Goal: Complete application form: Complete application form

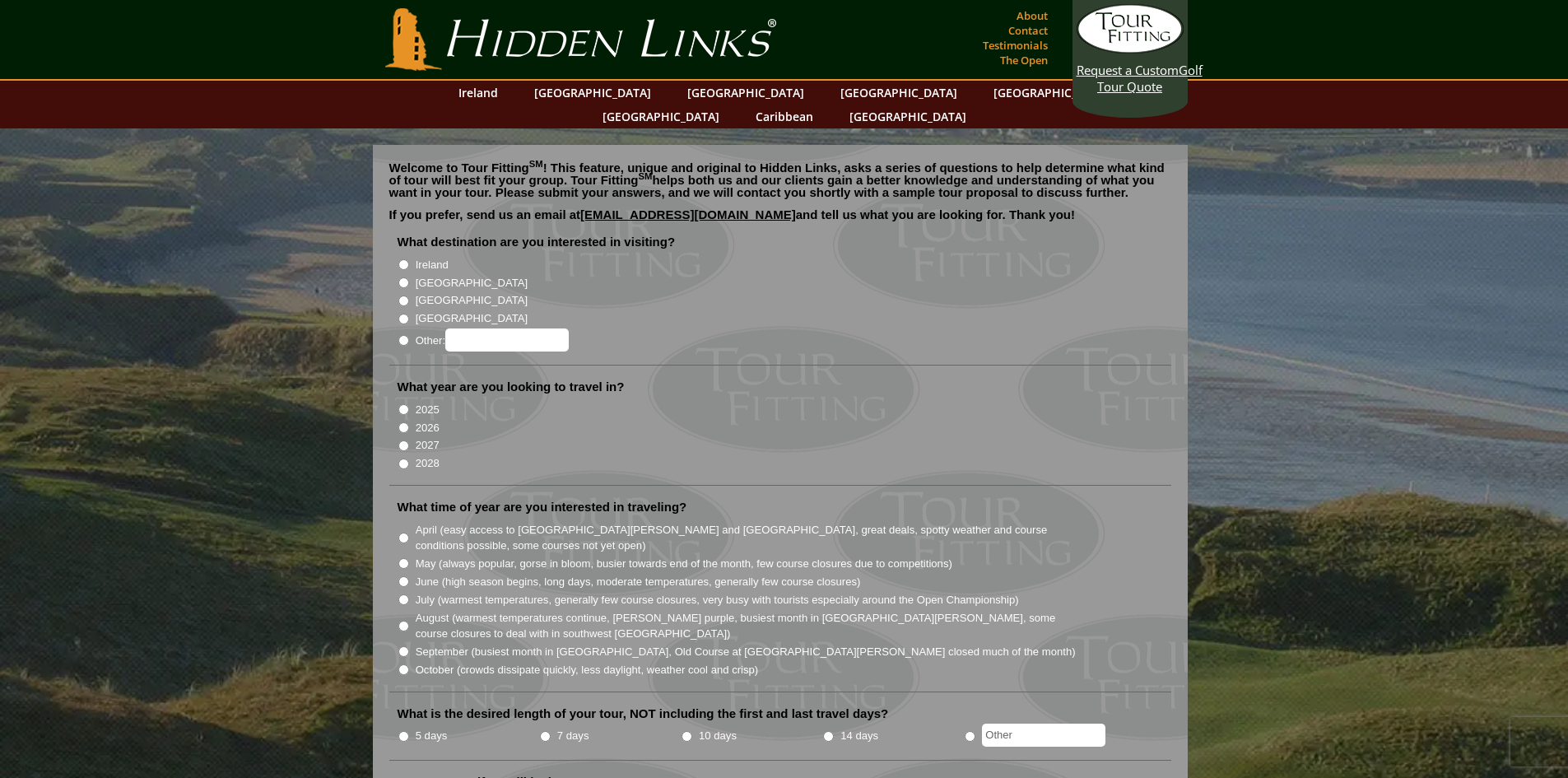
click at [401, 259] on input "Ireland" at bounding box center [404, 264] width 11 height 11
radio input "true"
click at [403, 440] on input "2027" at bounding box center [404, 446] width 11 height 11
radio input "true"
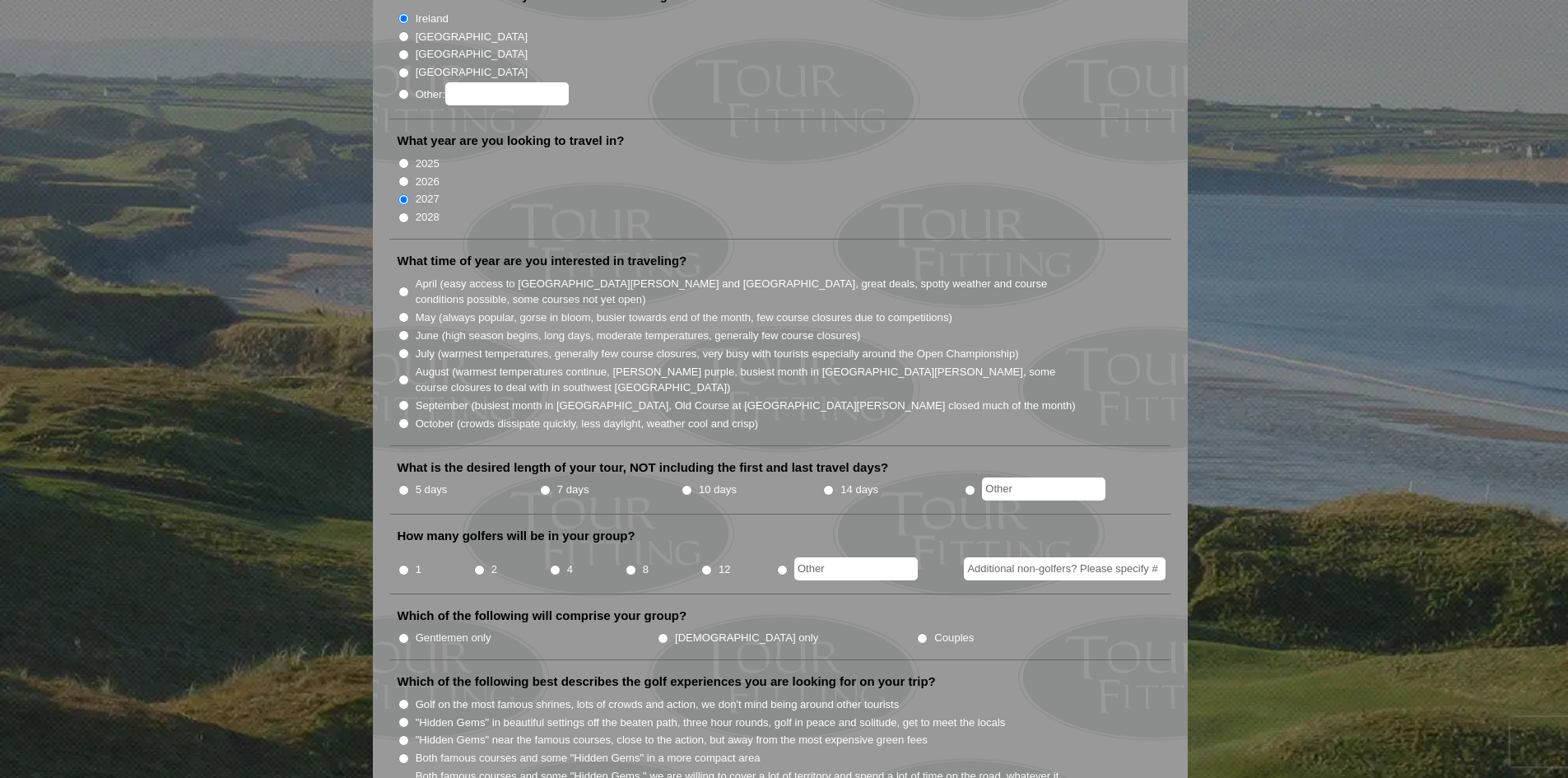
scroll to position [247, 0]
click at [405, 399] on input "September (busiest month in [GEOGRAPHIC_DATA], Old Course at [GEOGRAPHIC_DATA][…" at bounding box center [404, 405] width 11 height 11
radio input "true"
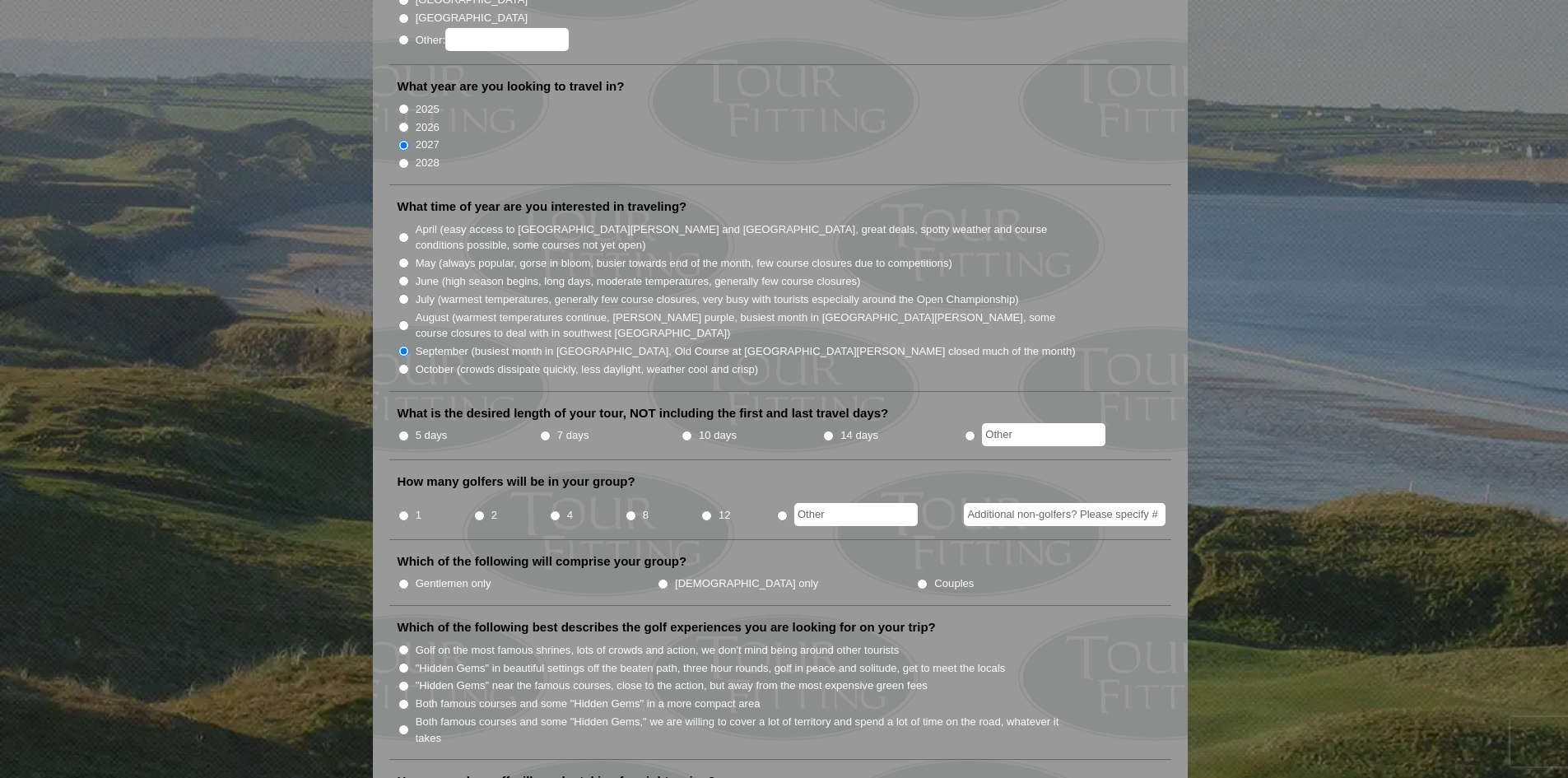
scroll to position [411, 0]
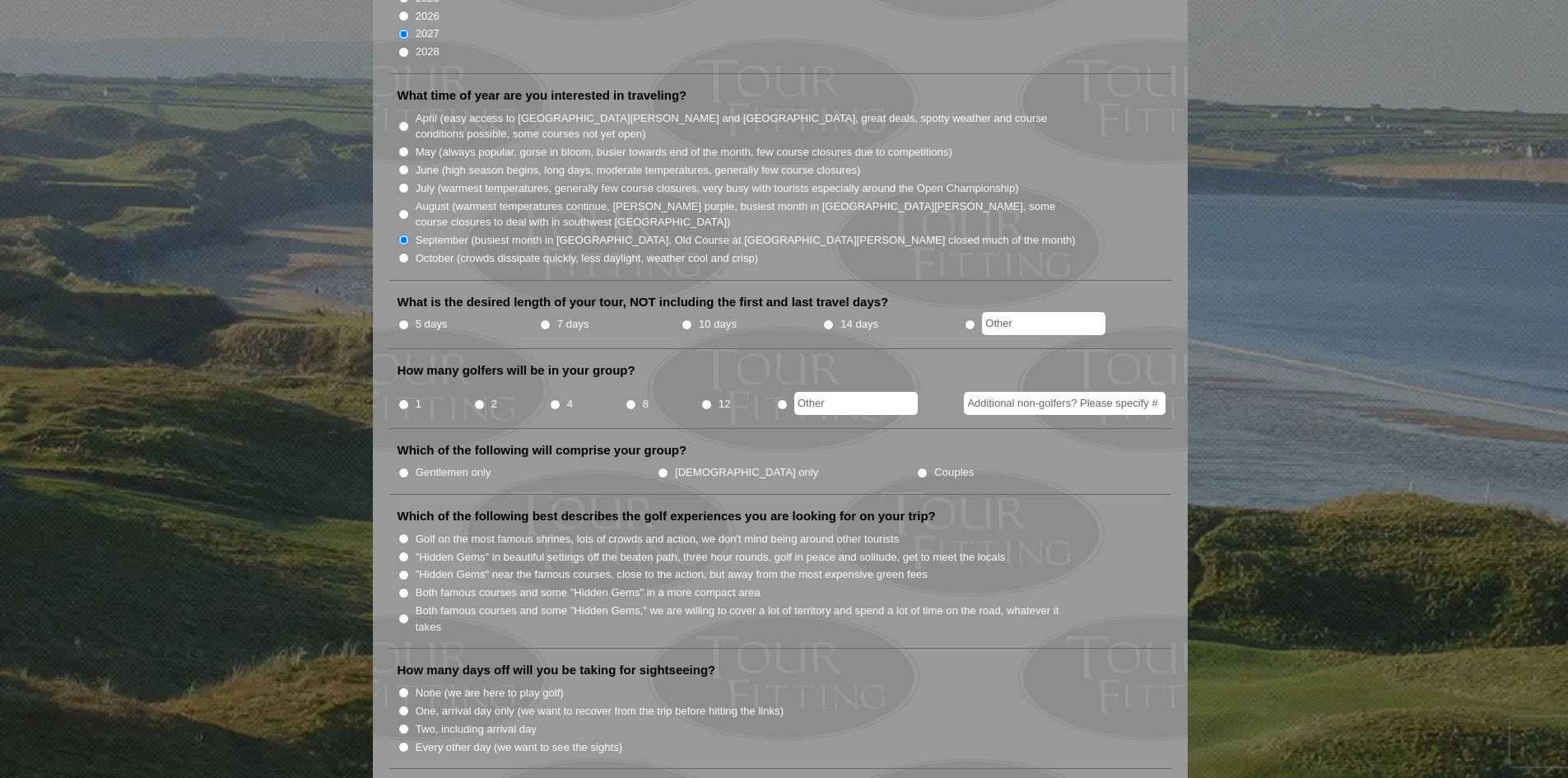
click at [970, 320] on input "radio" at bounding box center [970, 325] width 11 height 11
radio input "true"
click at [1044, 312] on input "text" at bounding box center [1044, 322] width 123 height 23
type input "10-12"
click at [781, 399] on input "radio" at bounding box center [783, 405] width 11 height 11
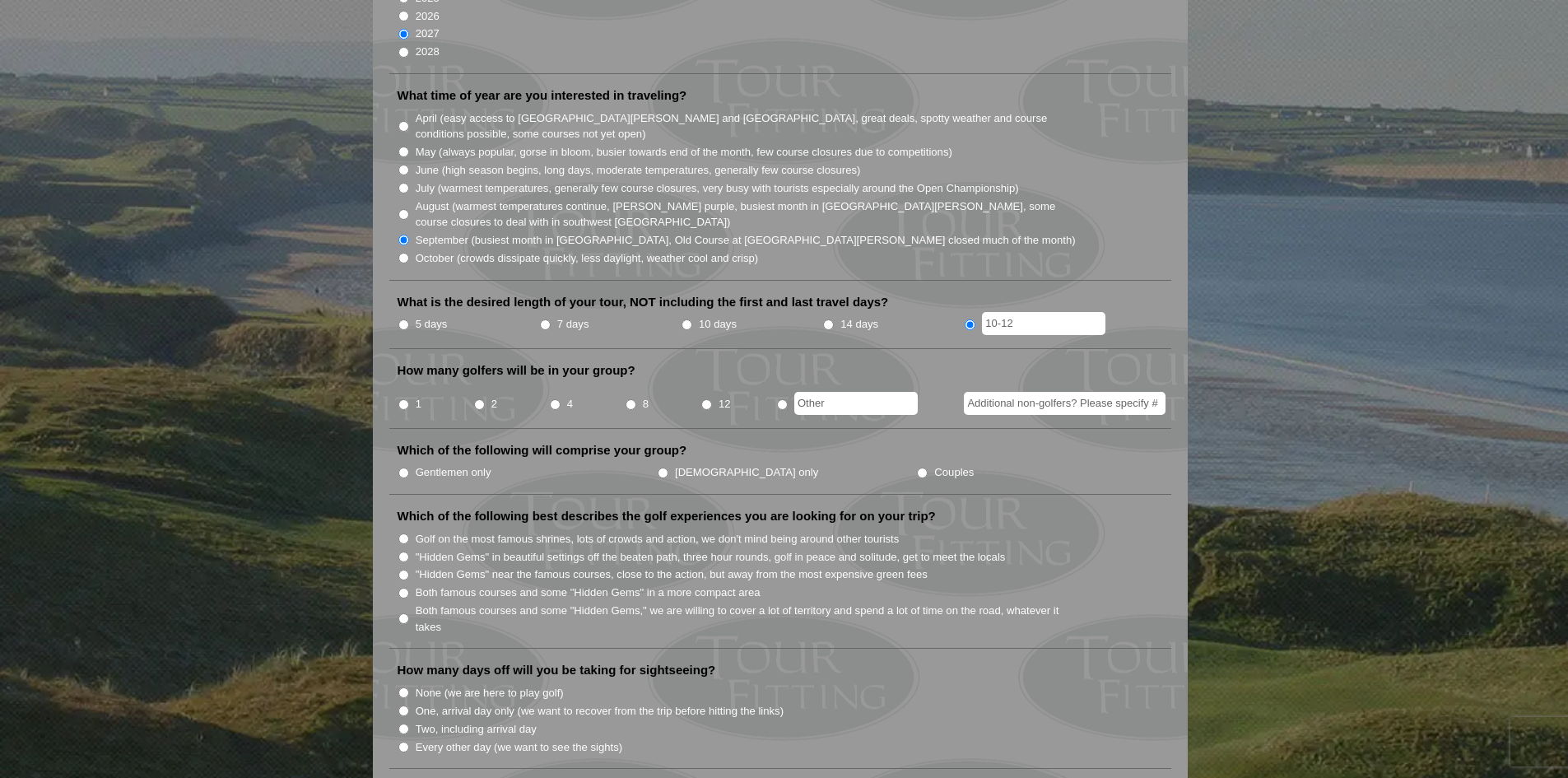
radio input "true"
click at [815, 391] on input "text" at bounding box center [856, 402] width 123 height 23
type input "12-16"
click at [404, 467] on input "Gentlemen only" at bounding box center [404, 473] width 11 height 11
radio input "true"
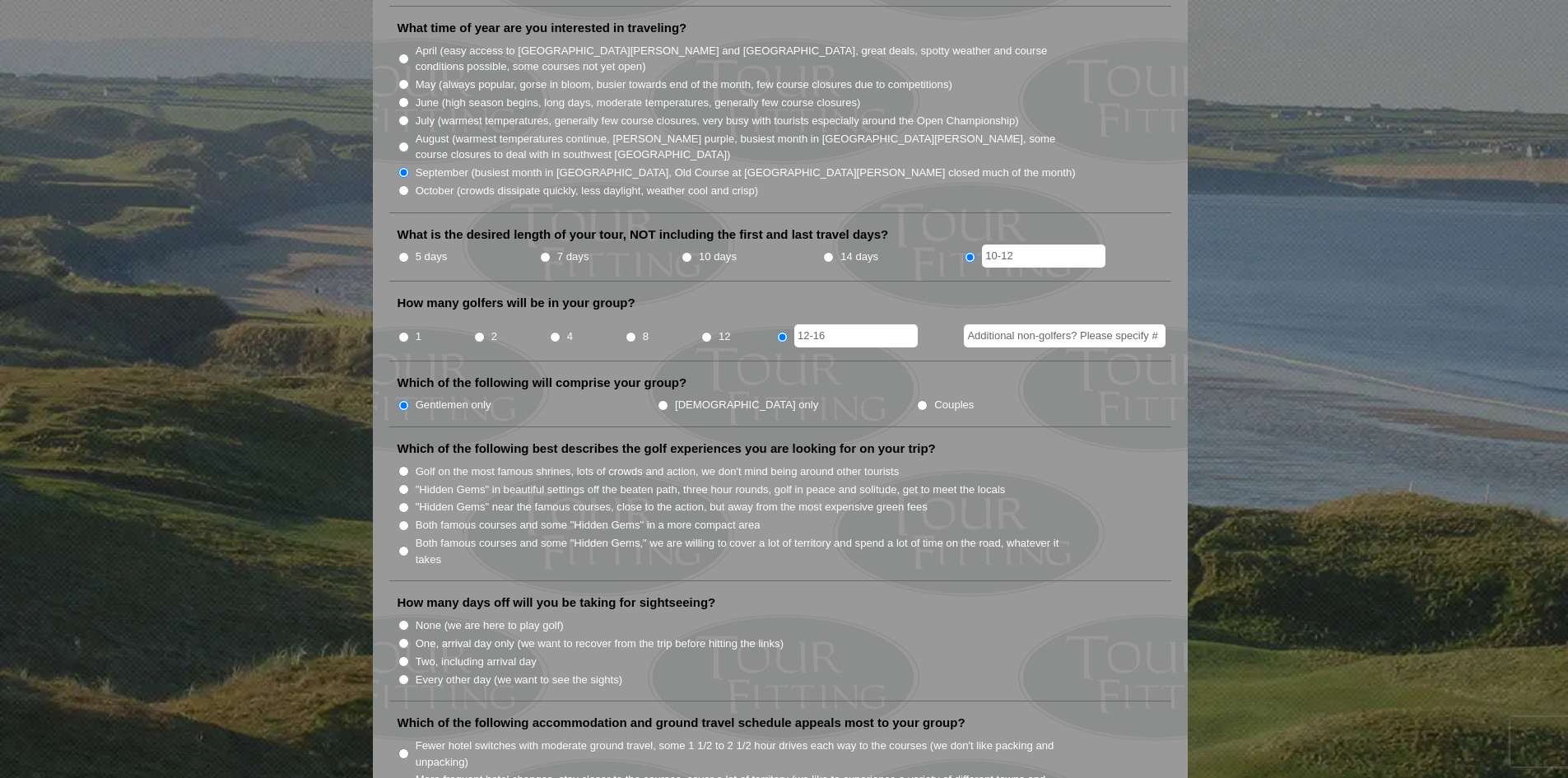
scroll to position [576, 0]
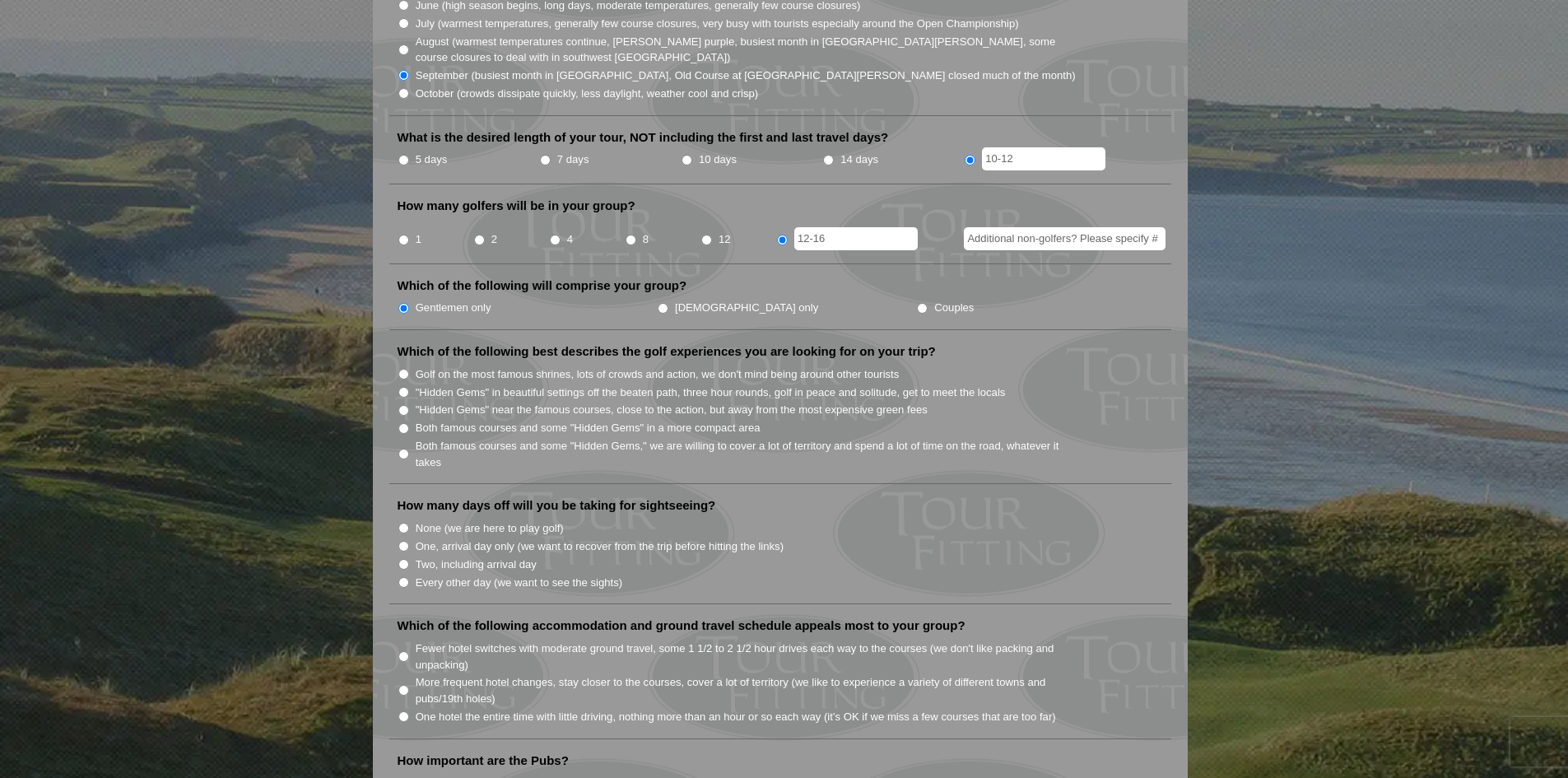
click at [403, 423] on input "Both famous courses and some "Hidden Gems" in a more compact area" at bounding box center [404, 428] width 11 height 11
radio input "true"
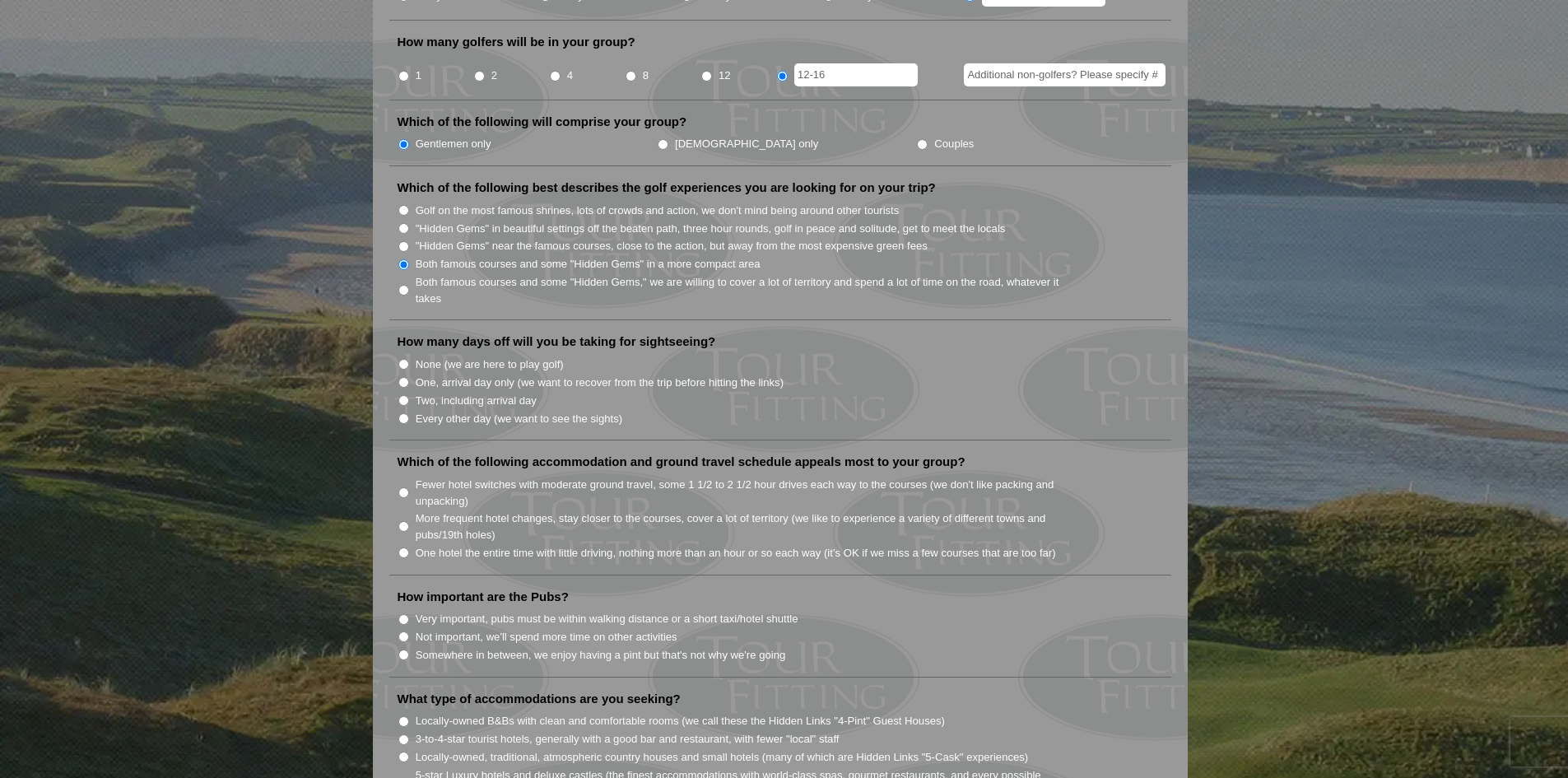
scroll to position [741, 0]
click at [402, 283] on input "Both famous courses and some "Hidden Gems," we are willing to cover a lot of te…" at bounding box center [404, 289] width 11 height 11
radio input "true"
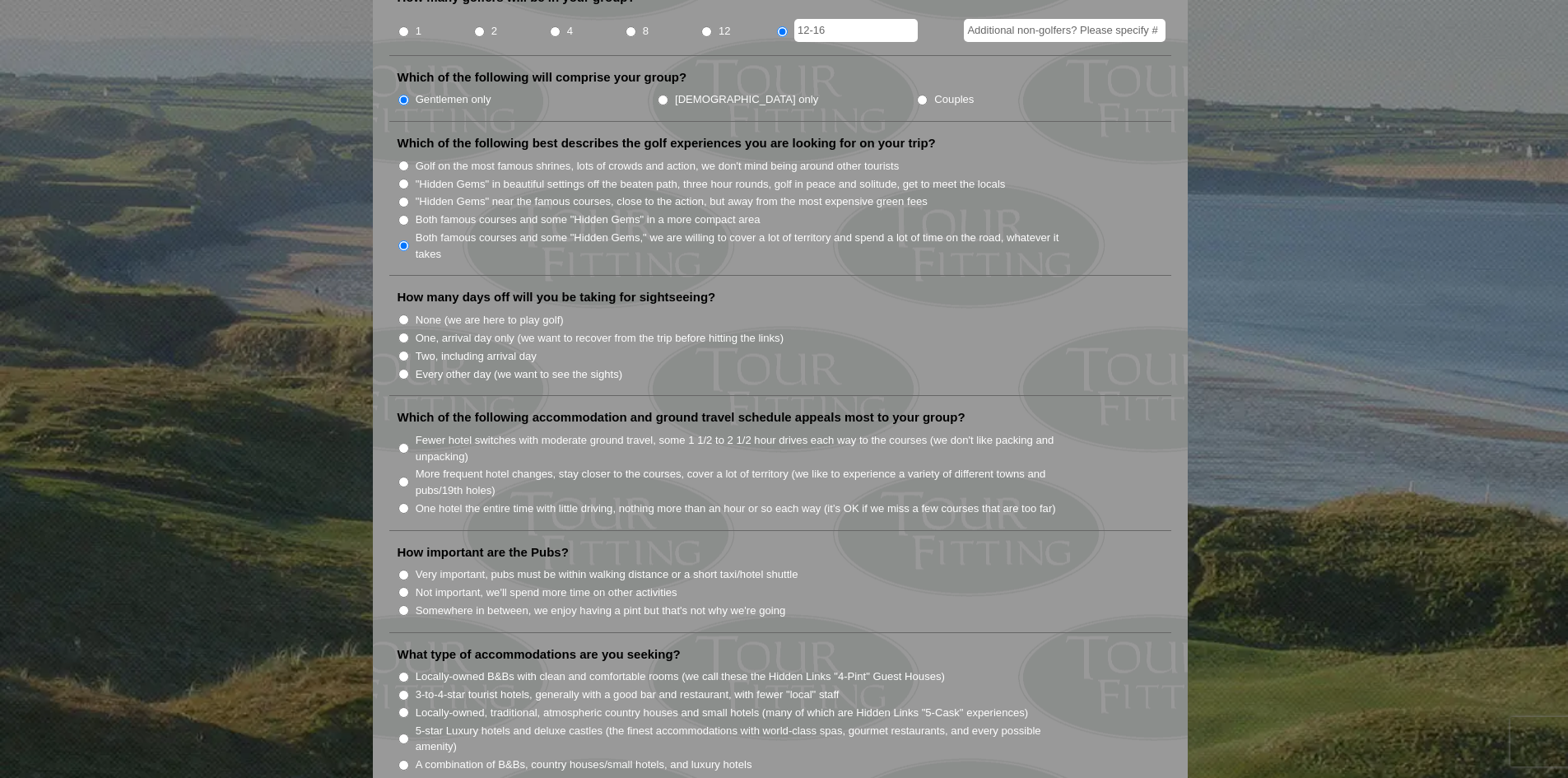
scroll to position [823, 0]
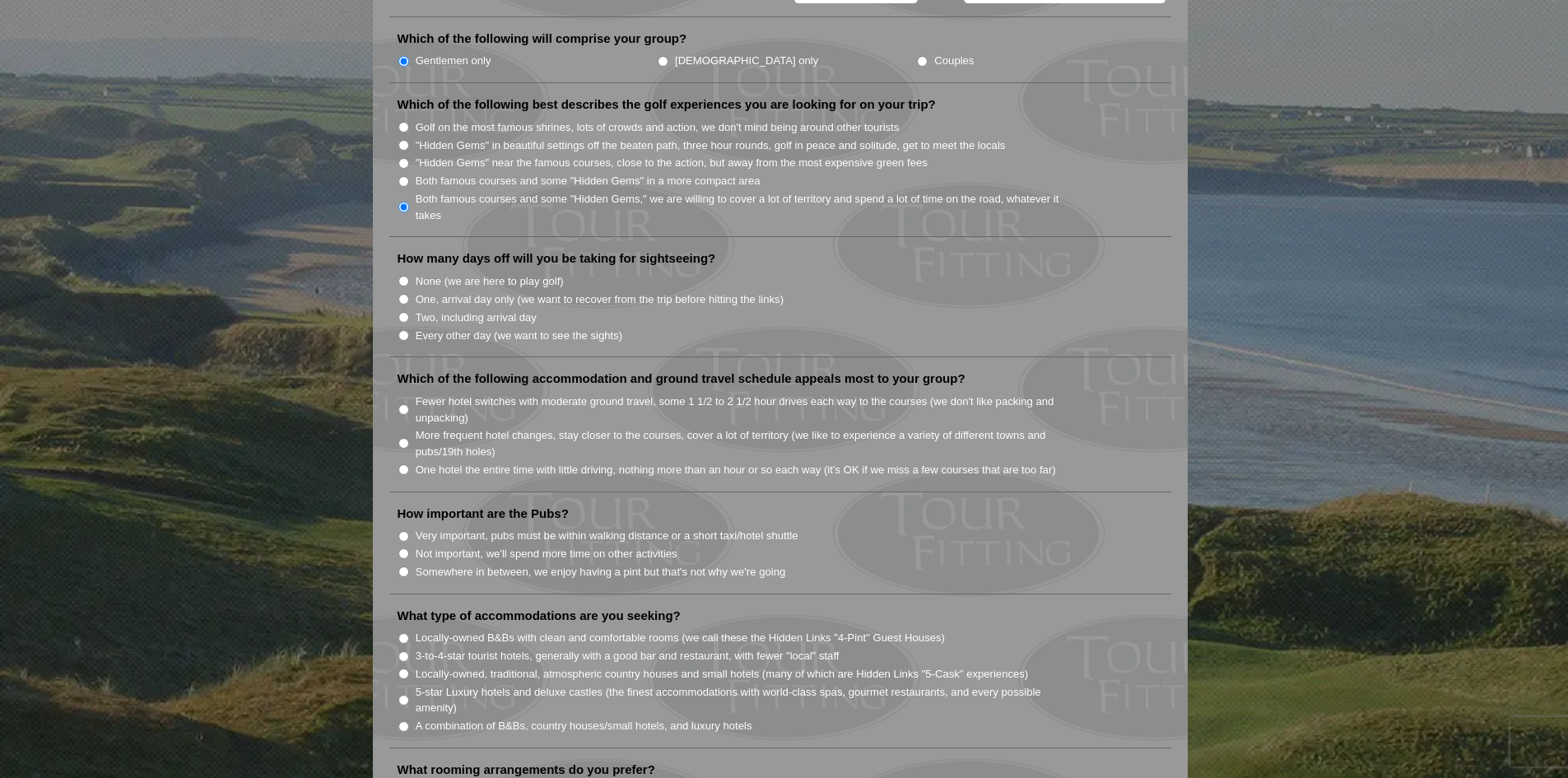
click at [403, 293] on input "One, arrival day only (we want to recover from the trip before hitting the link…" at bounding box center [404, 299] width 11 height 11
radio input "true"
click at [404, 312] on input "Two, including arrival day" at bounding box center [404, 317] width 11 height 11
radio input "true"
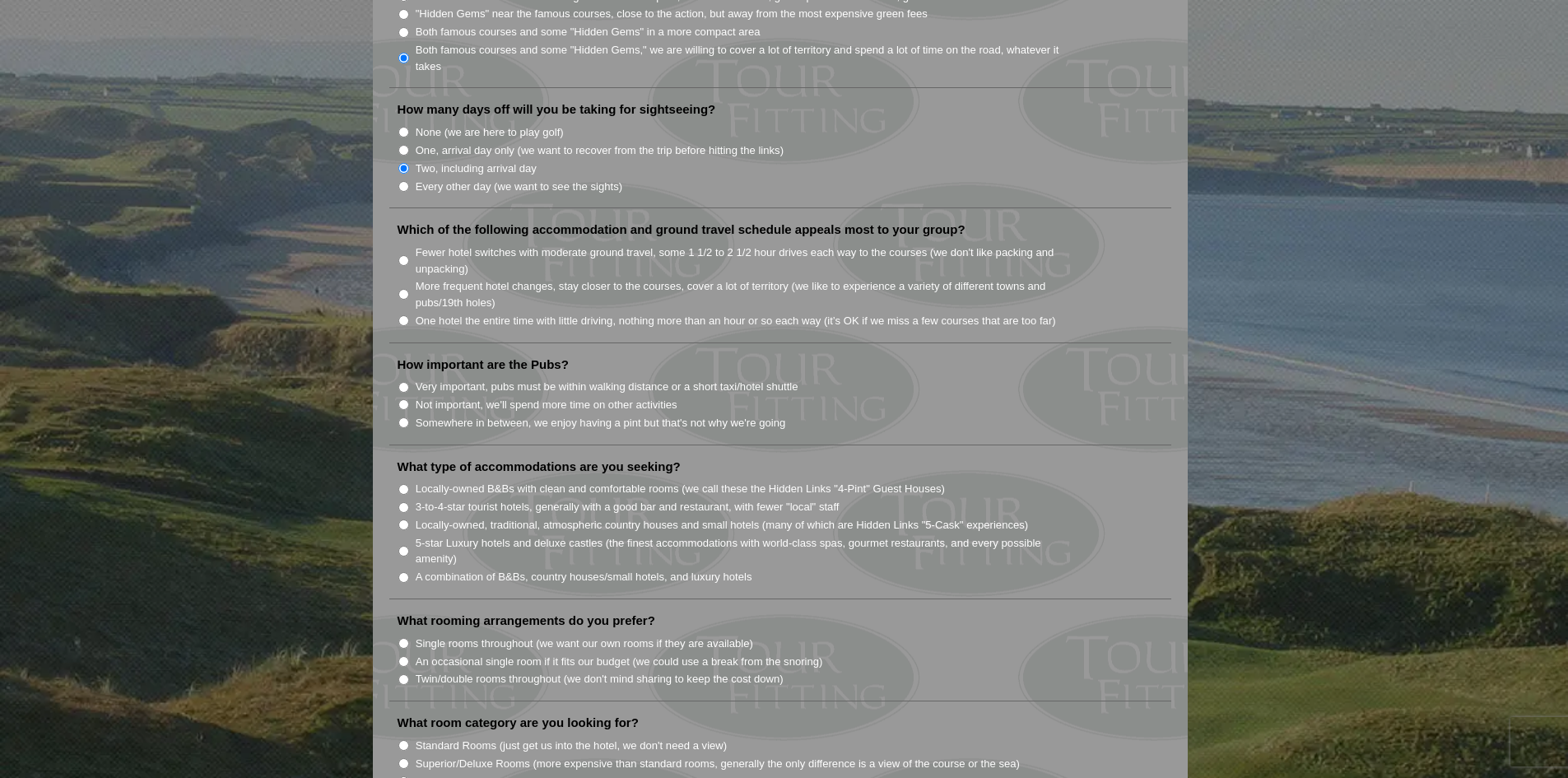
scroll to position [987, 0]
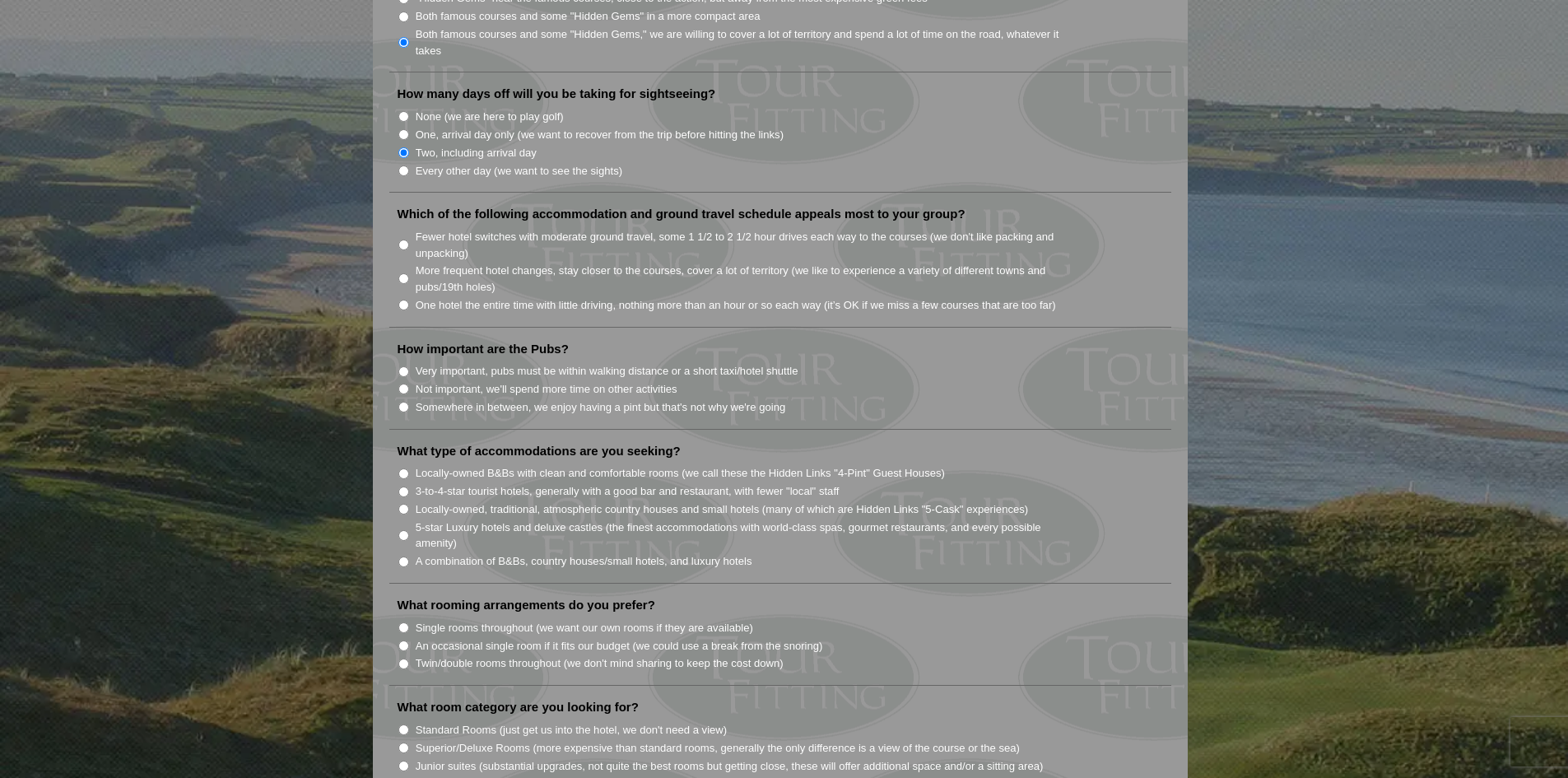
click at [402, 274] on input "More frequent hotel changes, stay closer to the courses, cover a lot of territo…" at bounding box center [404, 279] width 11 height 11
radio input "true"
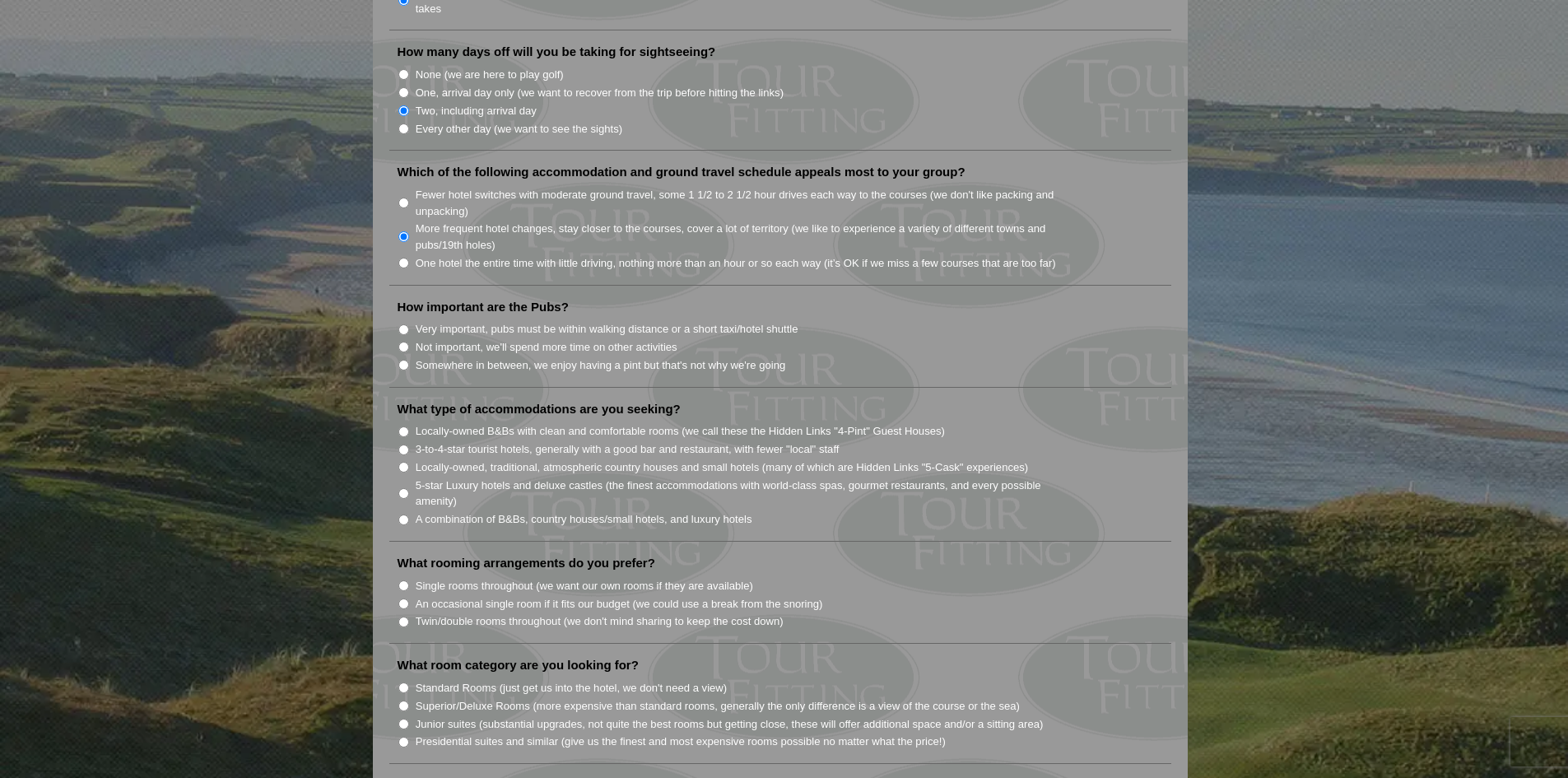
scroll to position [1070, 0]
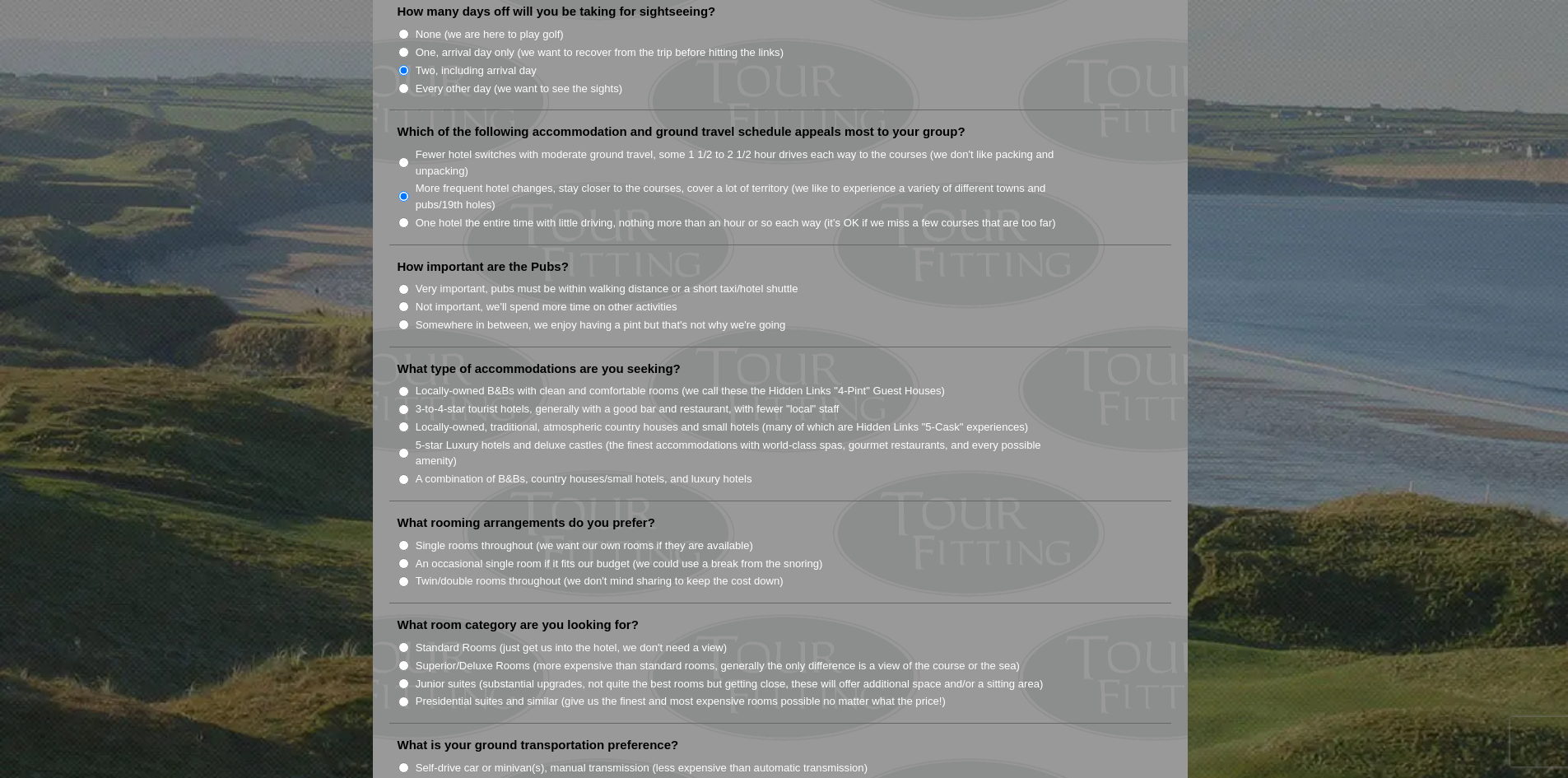
click at [403, 283] on input "Very important, pubs must be within walking distance or a short taxi/hotel shut…" at bounding box center [404, 289] width 11 height 11
radio input "true"
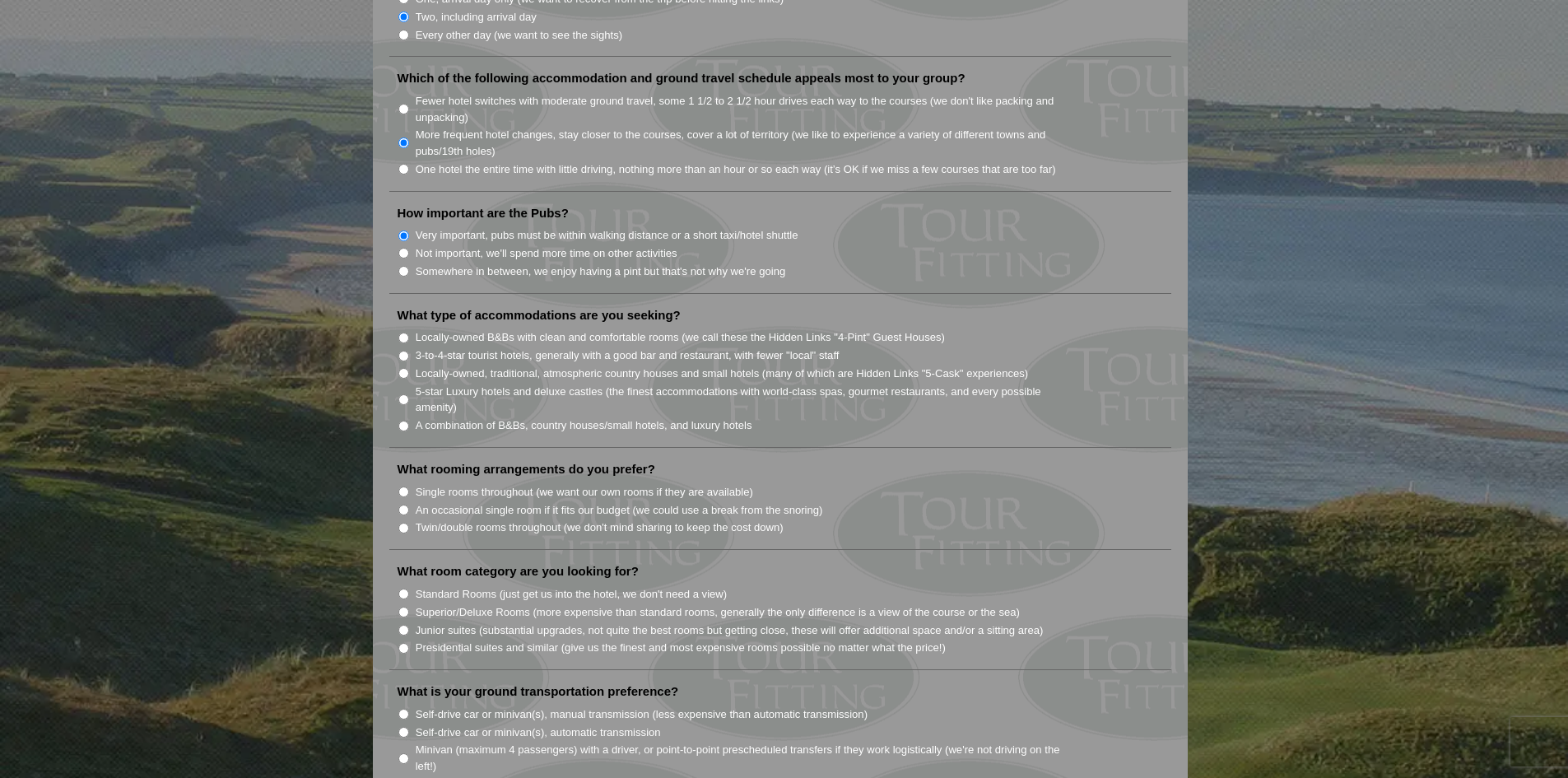
scroll to position [1152, 0]
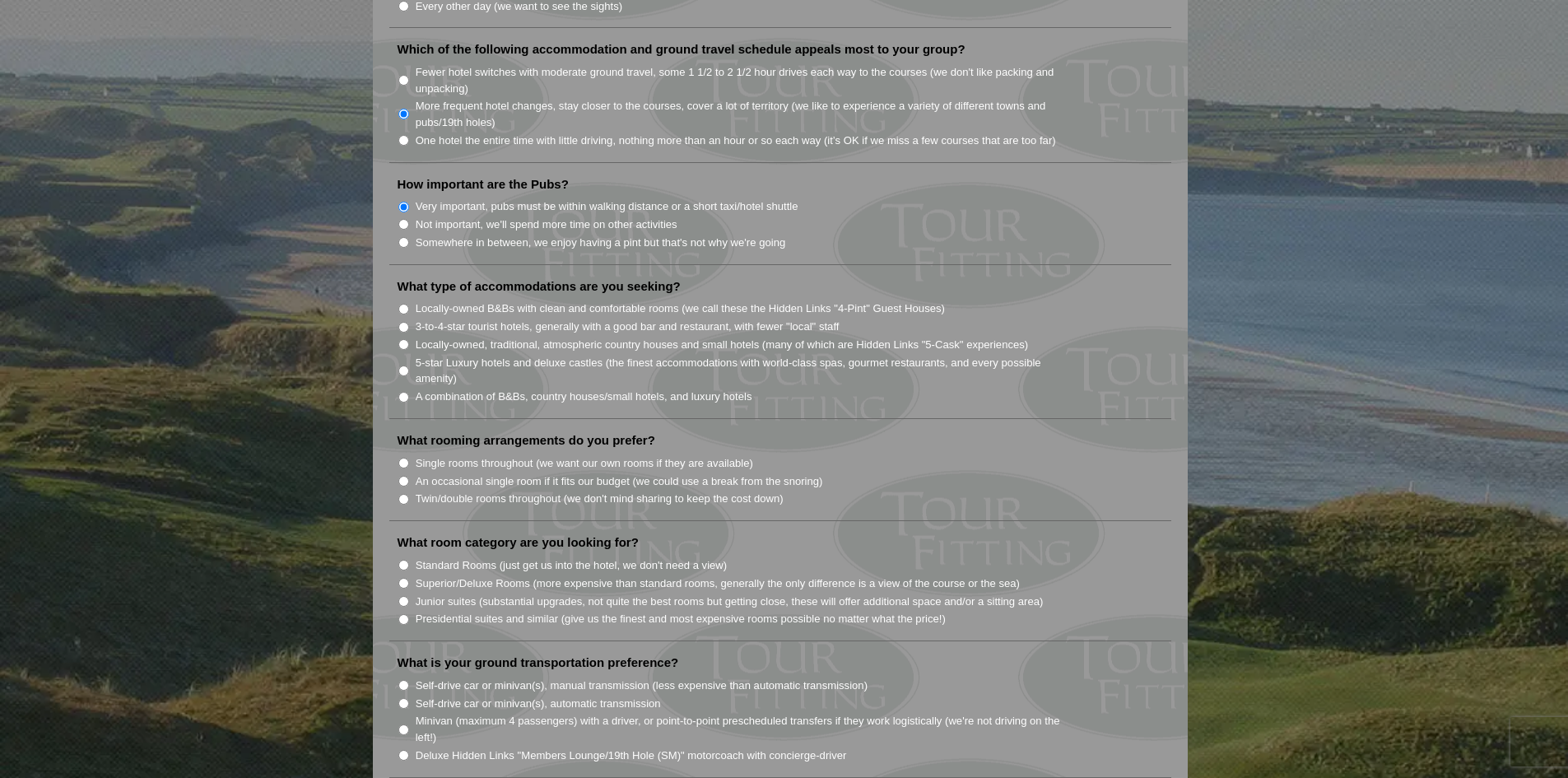
click at [405, 391] on input "A combination of B&Bs, country houses/small hotels, and luxury hotels" at bounding box center [404, 397] width 11 height 11
radio input "true"
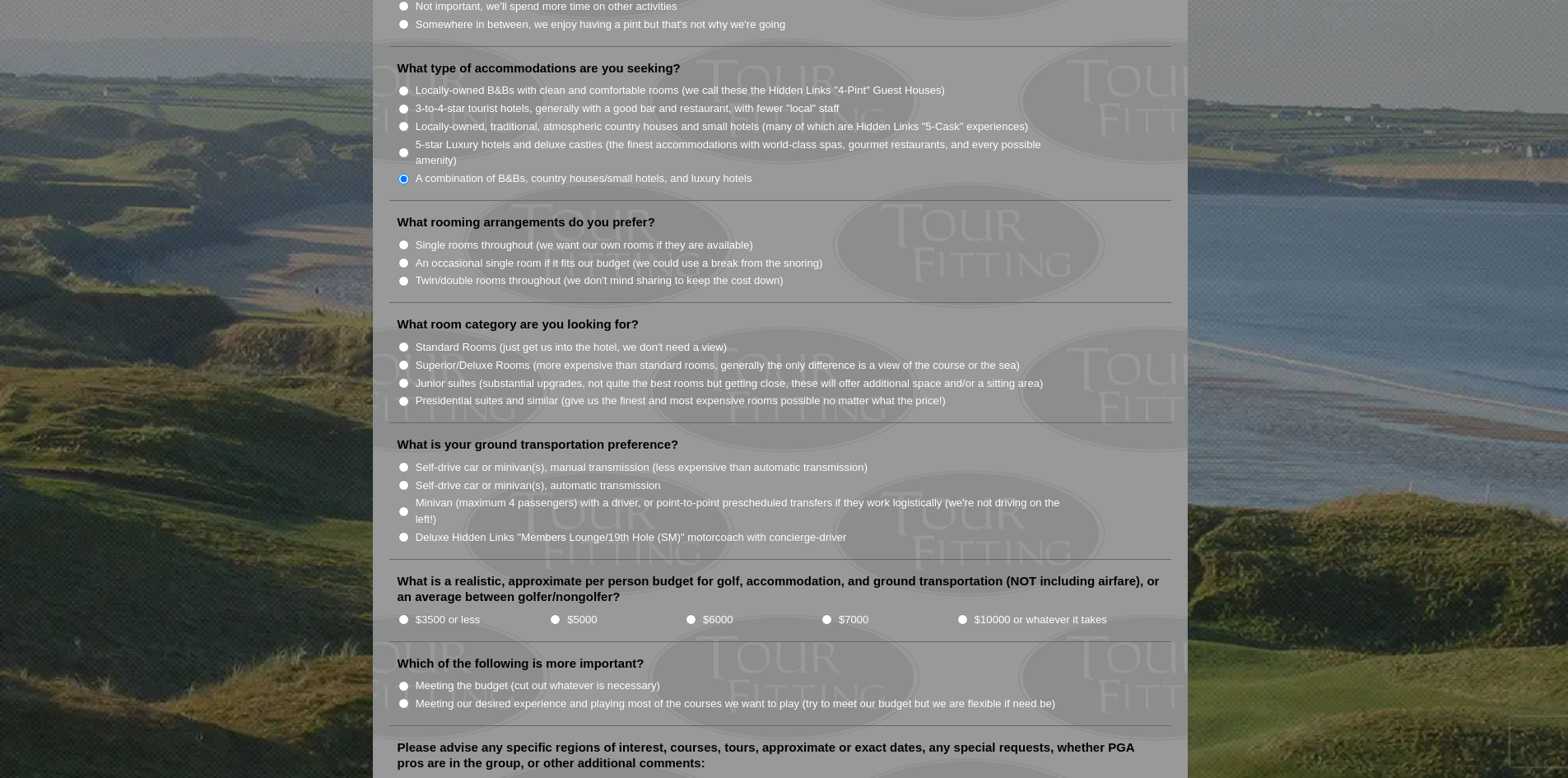
scroll to position [1399, 0]
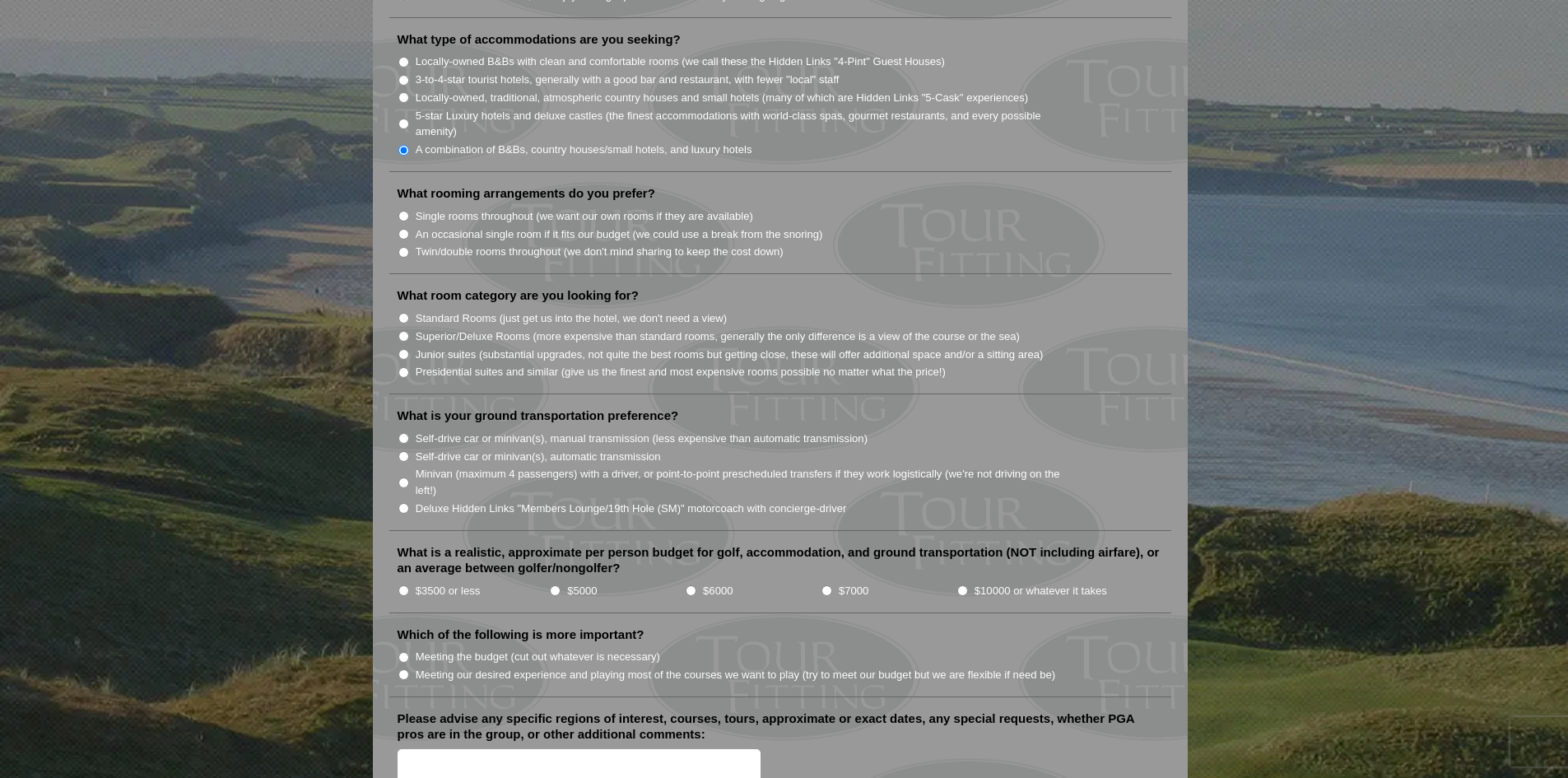
click at [403, 229] on input "An occasional single room if it fits our budget (we could use a break from the …" at bounding box center [404, 235] width 11 height 11
radio input "true"
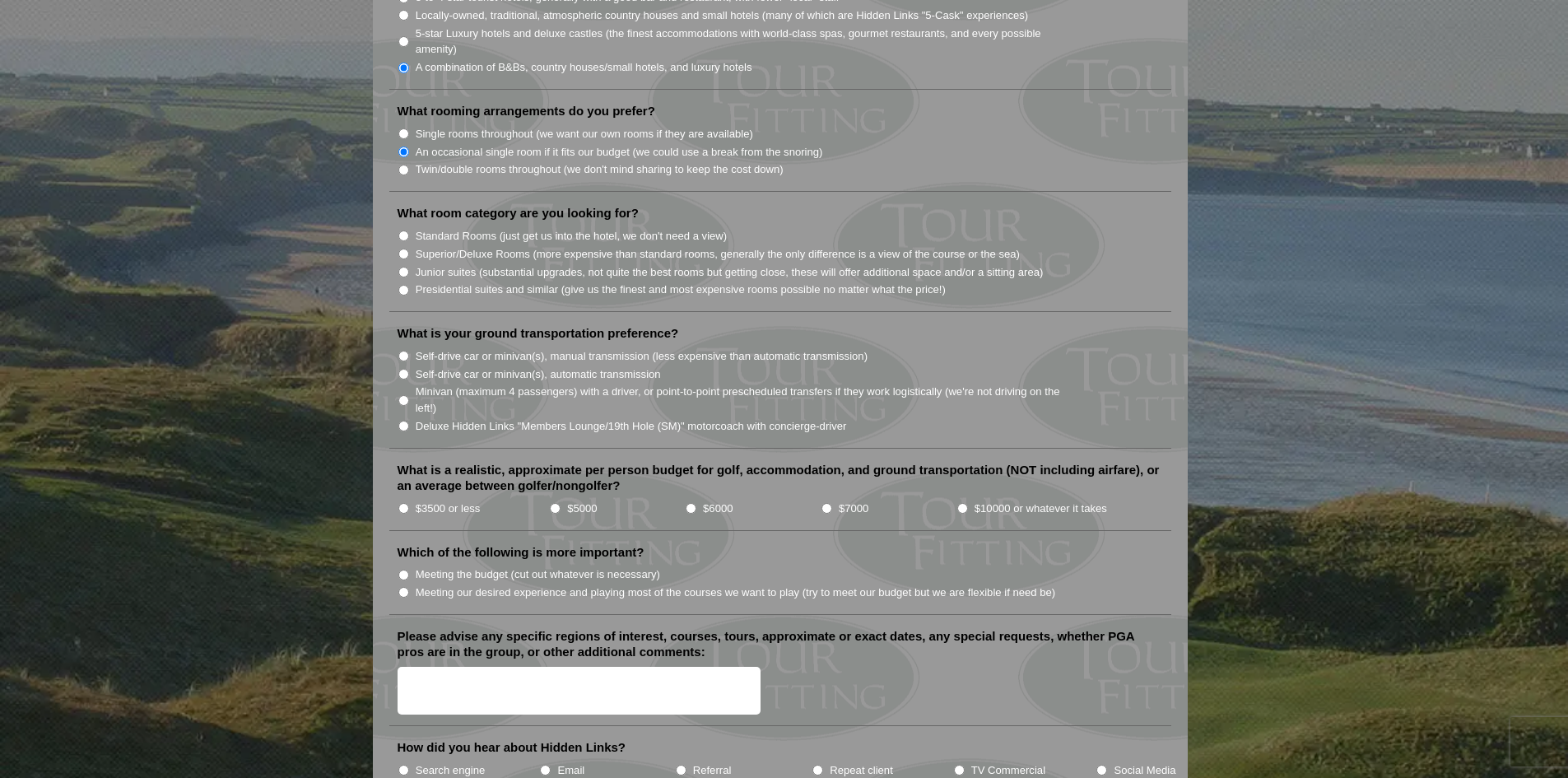
click at [402, 230] on input "Standard Rooms (just get us into the hotel, we don't need a view)" at bounding box center [404, 235] width 11 height 11
radio input "true"
click at [407, 248] on input "Superior/Deluxe Rooms (more expensive than standard rooms, generally the only d…" at bounding box center [404, 254] width 11 height 11
radio input "true"
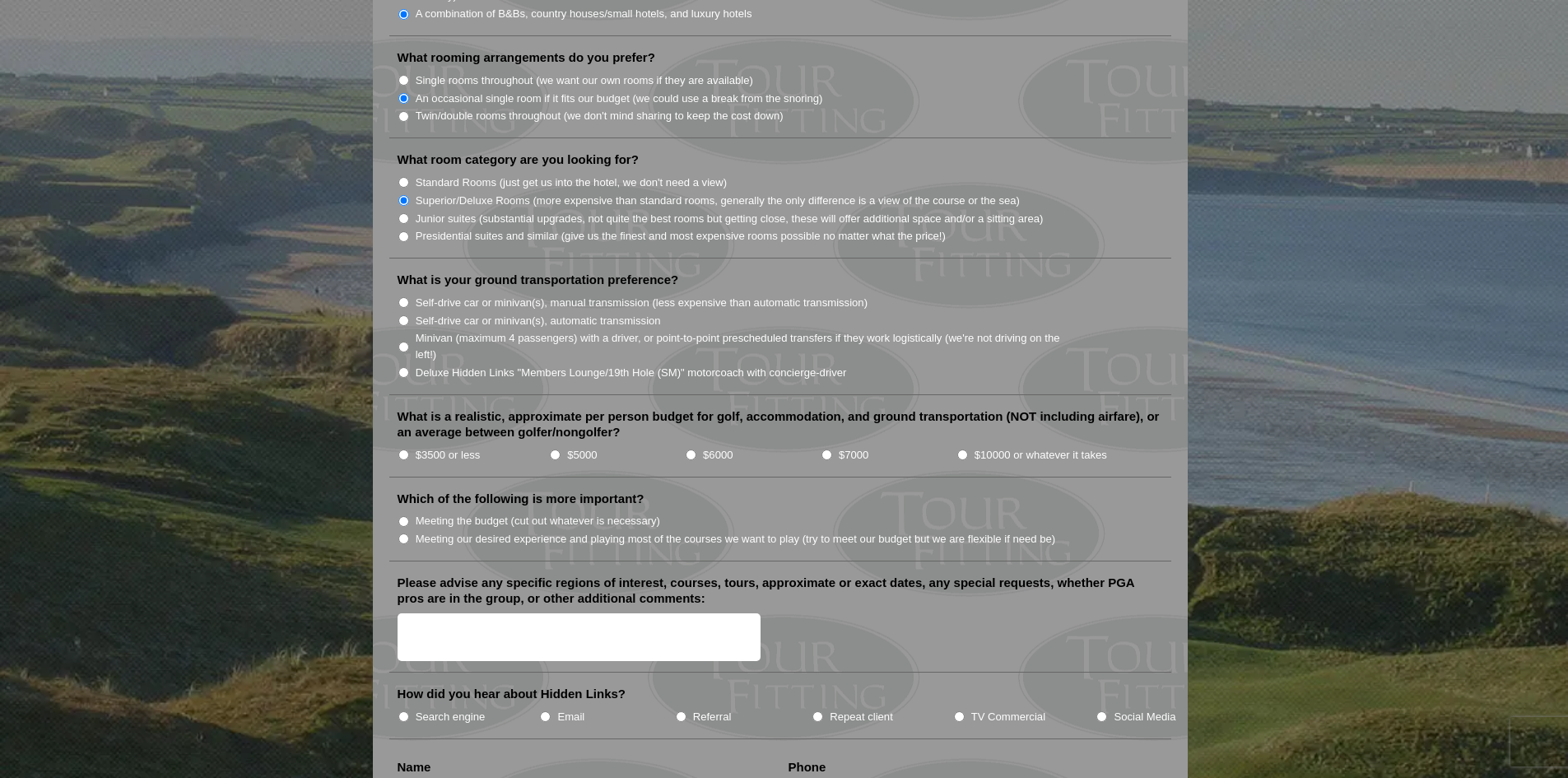
scroll to position [1563, 0]
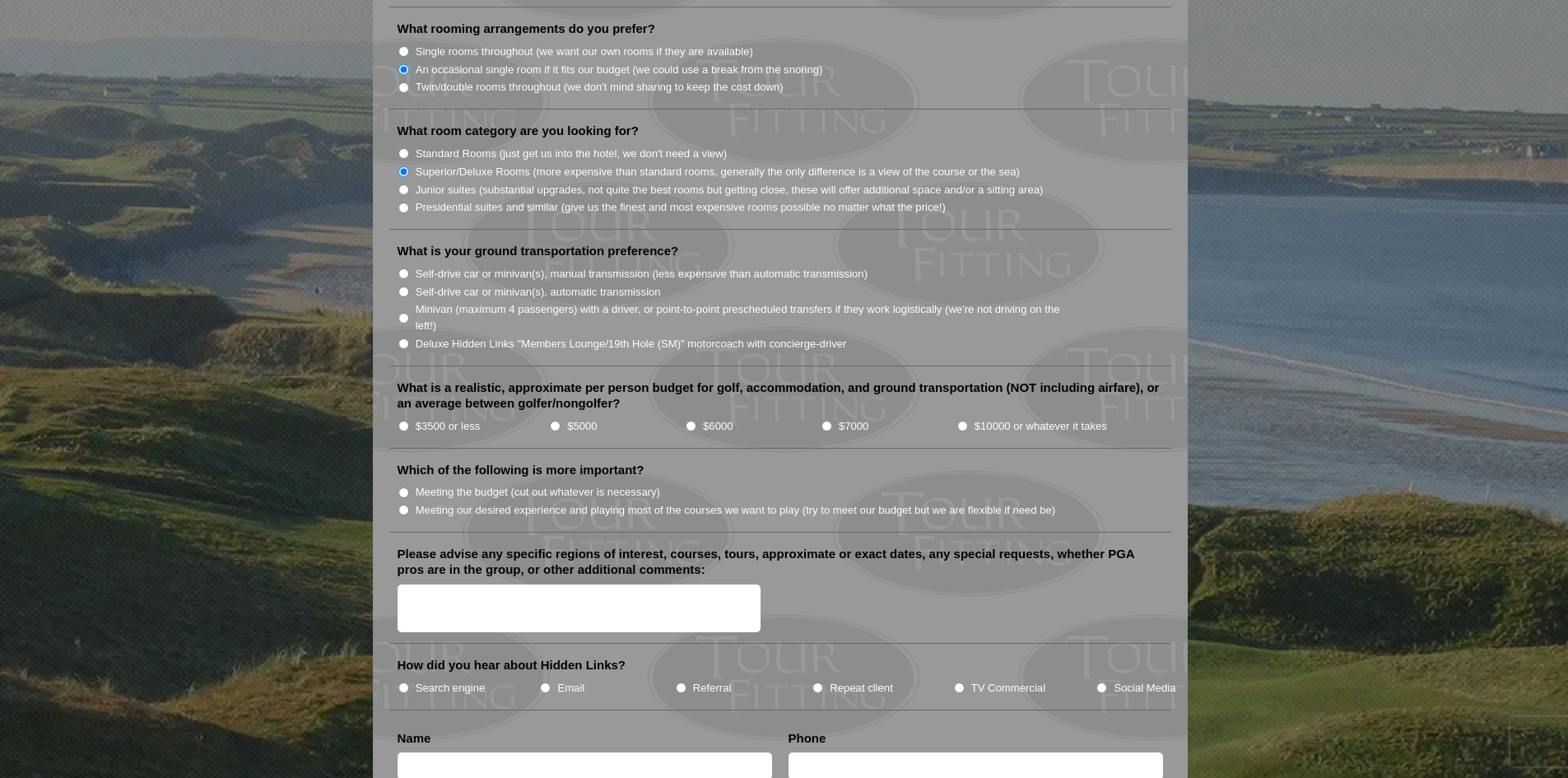
click at [402, 312] on input "Minivan (maximum 4 passengers) with a driver, or point-to-point prescheduled tr…" at bounding box center [404, 318] width 11 height 11
radio input "true"
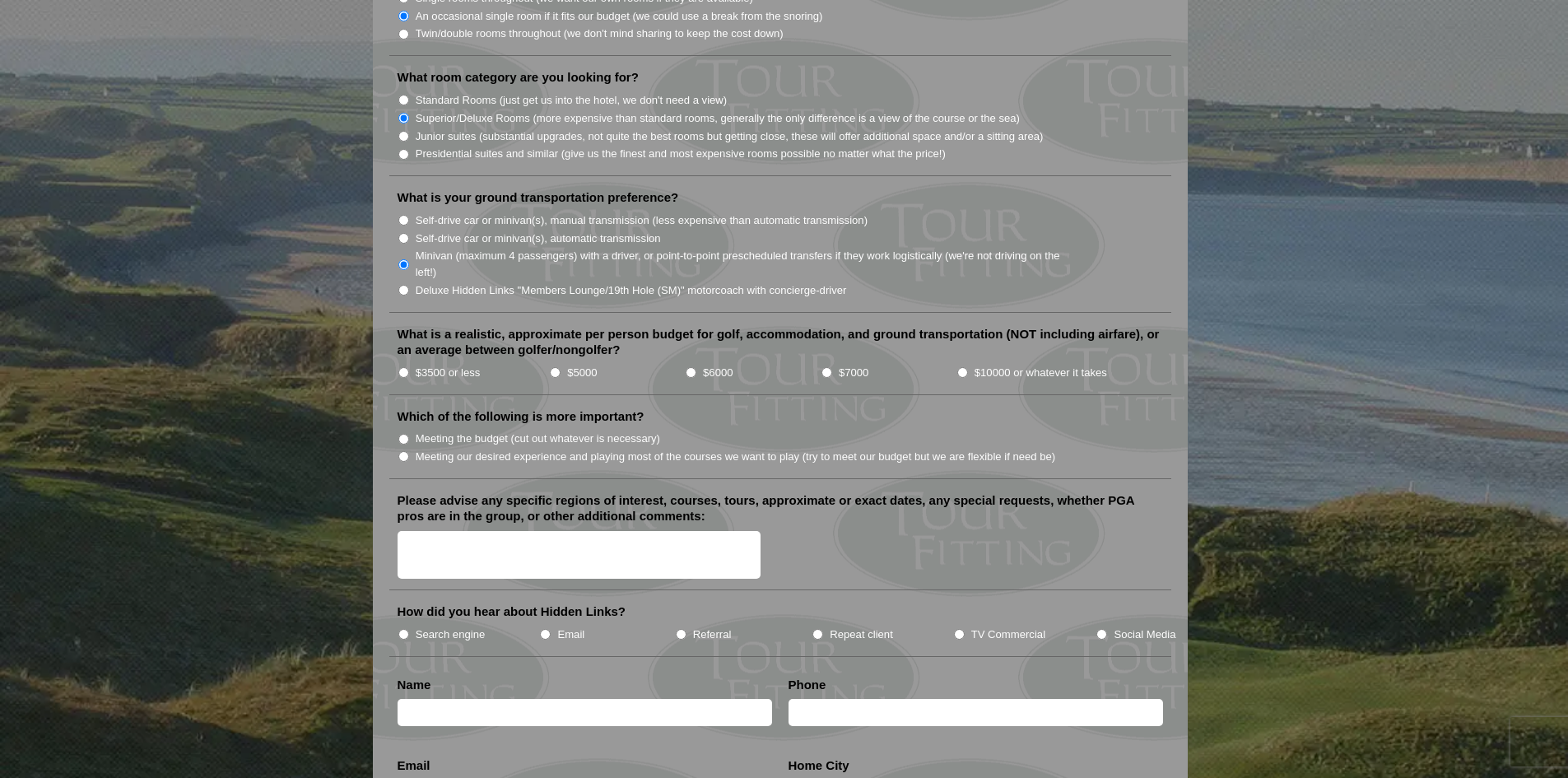
scroll to position [1646, 0]
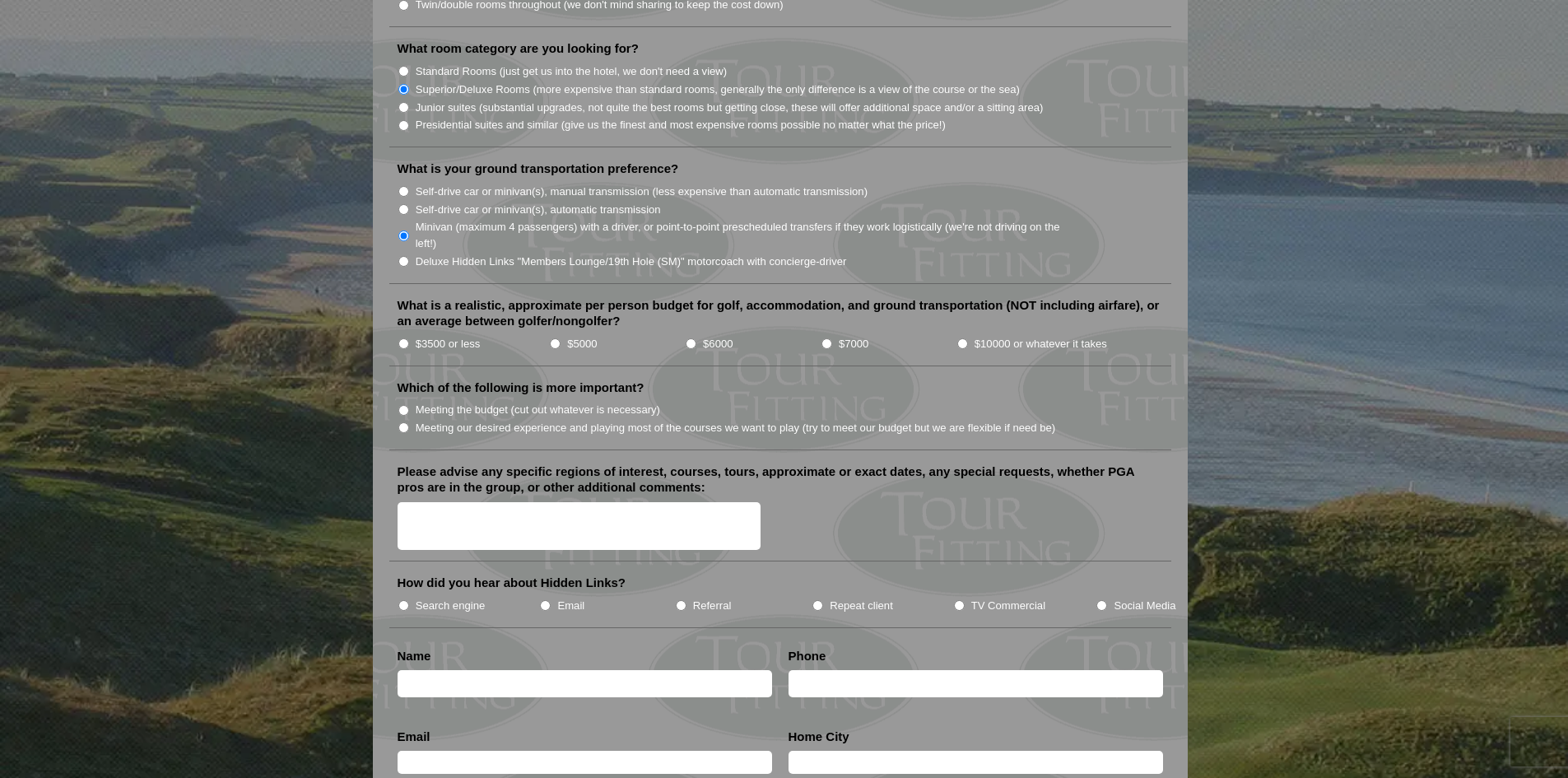
click at [826, 338] on input "$7000" at bounding box center [827, 343] width 11 height 11
radio input "true"
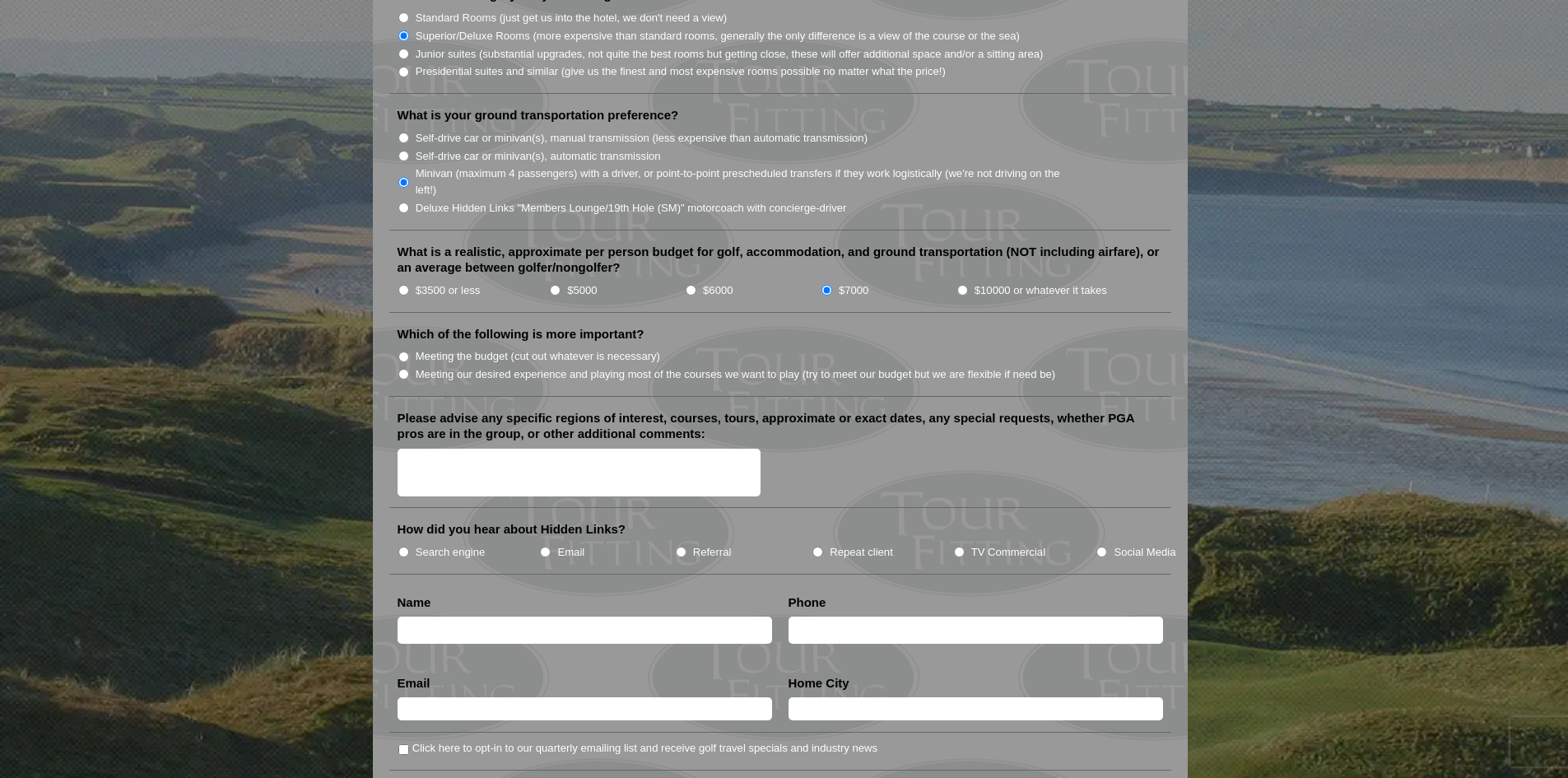
scroll to position [1728, 0]
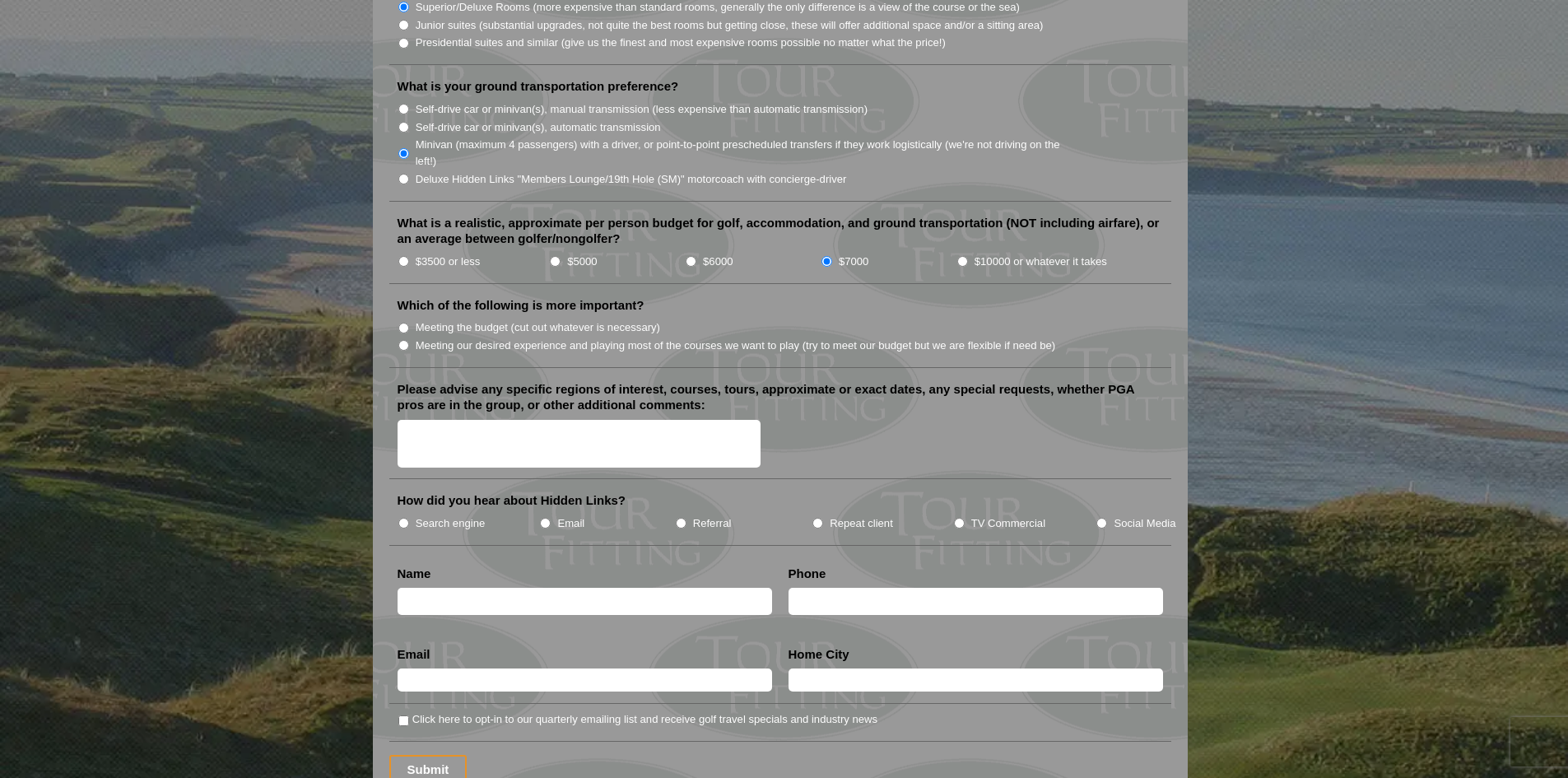
click at [404, 340] on input "Meeting our desired experience and playing most of the courses we want to play …" at bounding box center [404, 345] width 11 height 11
radio input "true"
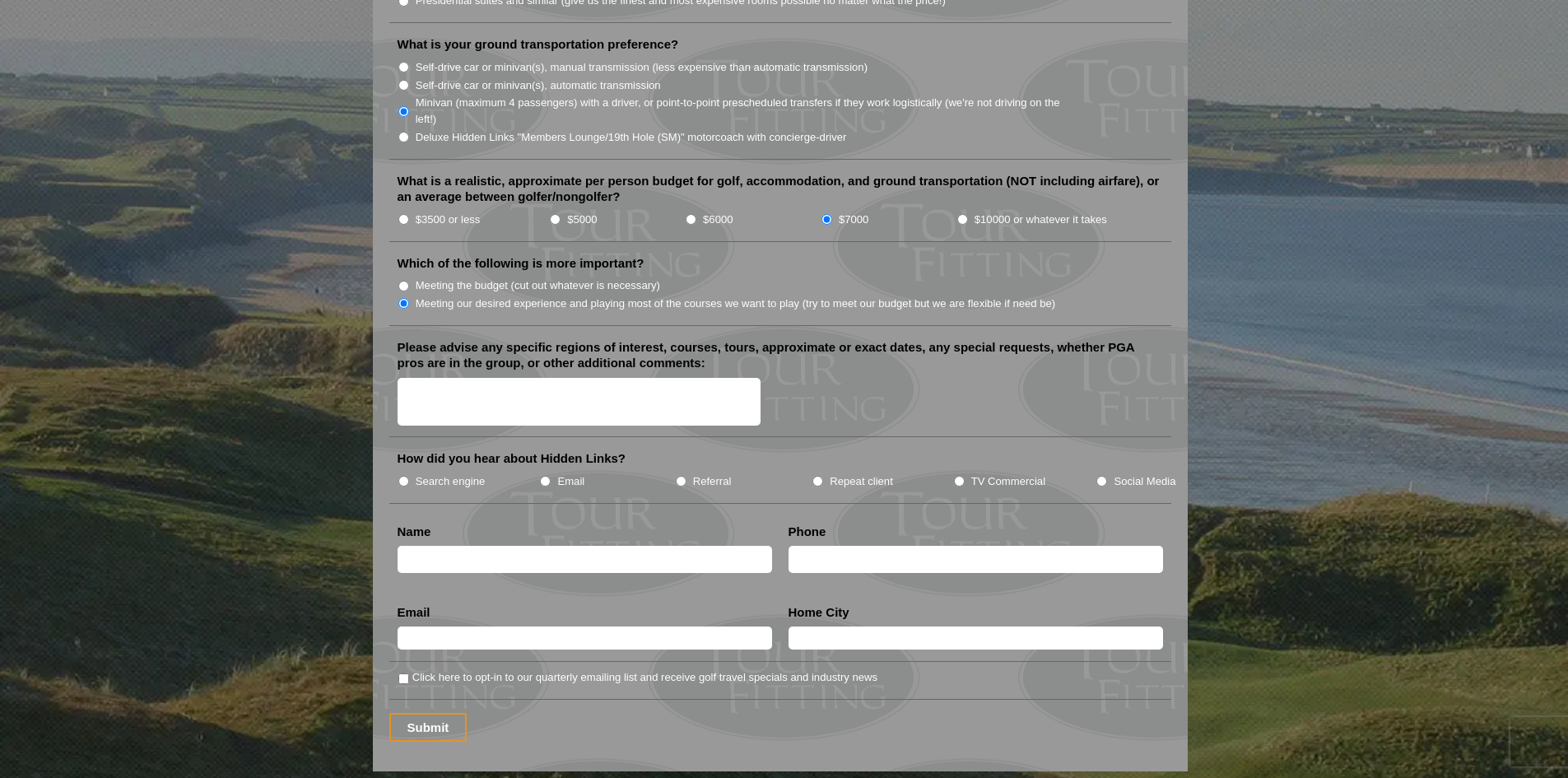
scroll to position [1811, 0]
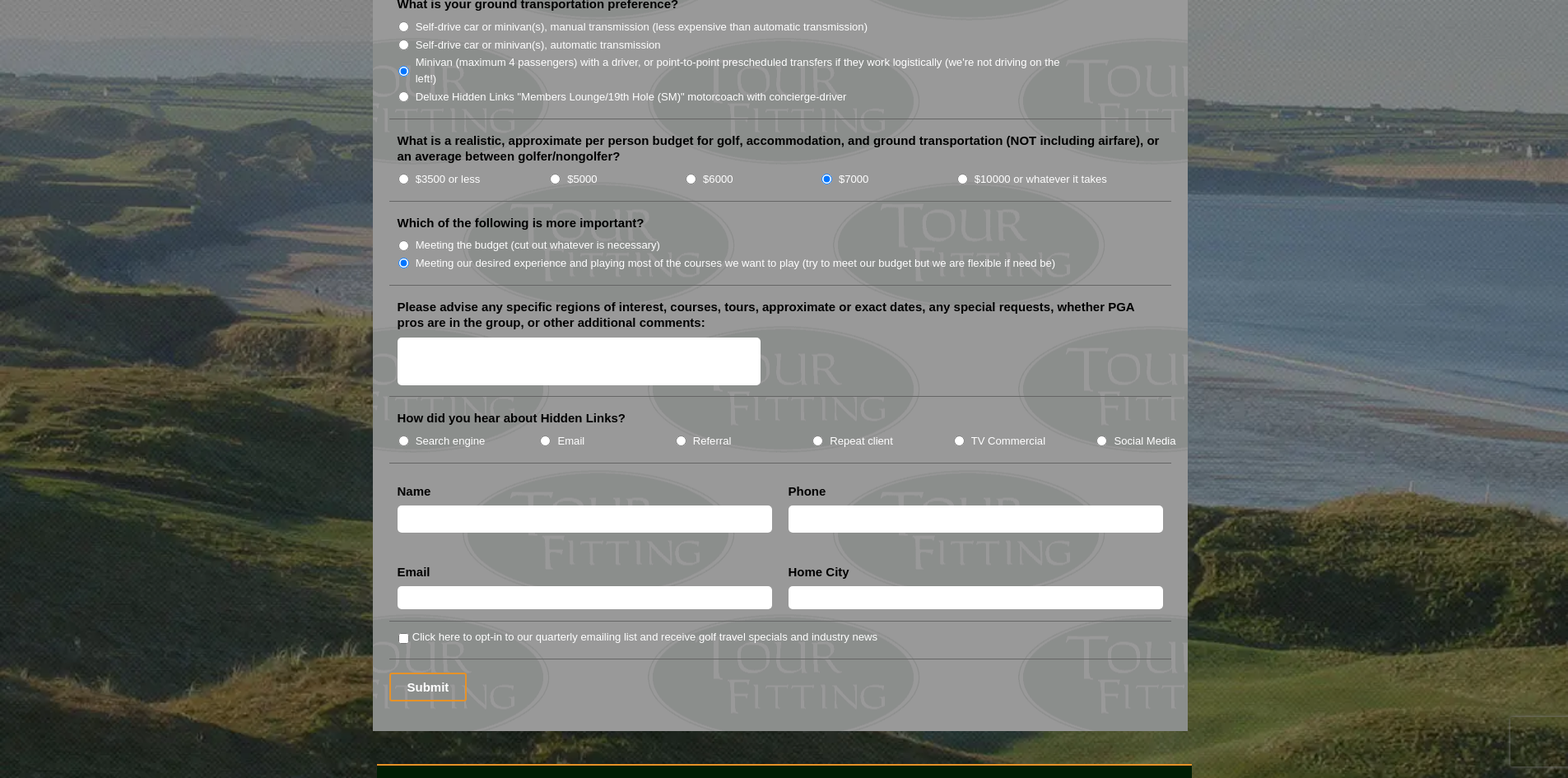
click at [405, 338] on textarea "Please advise any specific regions of interest, courses, tours, approximate or …" at bounding box center [580, 362] width 364 height 49
type textarea "We want to hit the top courses and don't mind traveling around our budget could…"
click at [400, 436] on input "Search engine" at bounding box center [404, 441] width 11 height 11
radio input "true"
click at [479, 505] on input "text" at bounding box center [584, 519] width 374 height 27
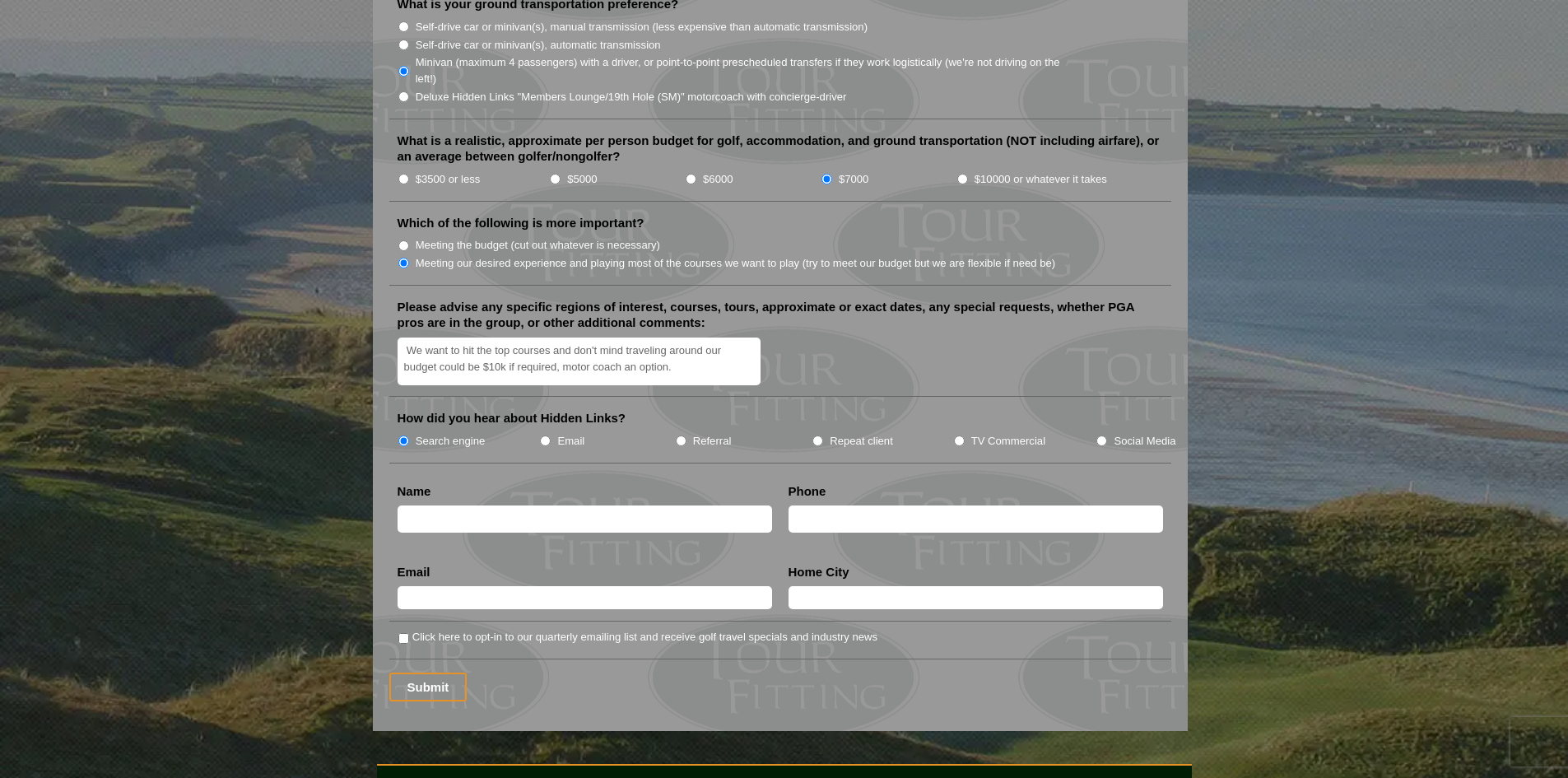
click at [443, 505] on input "text" at bounding box center [584, 519] width 374 height 27
type input "[PERSON_NAME]"
type input "6046490419"
type input "[PERSON_NAME][EMAIL_ADDRESS][DOMAIN_NAME]"
type input "Coquitlam"
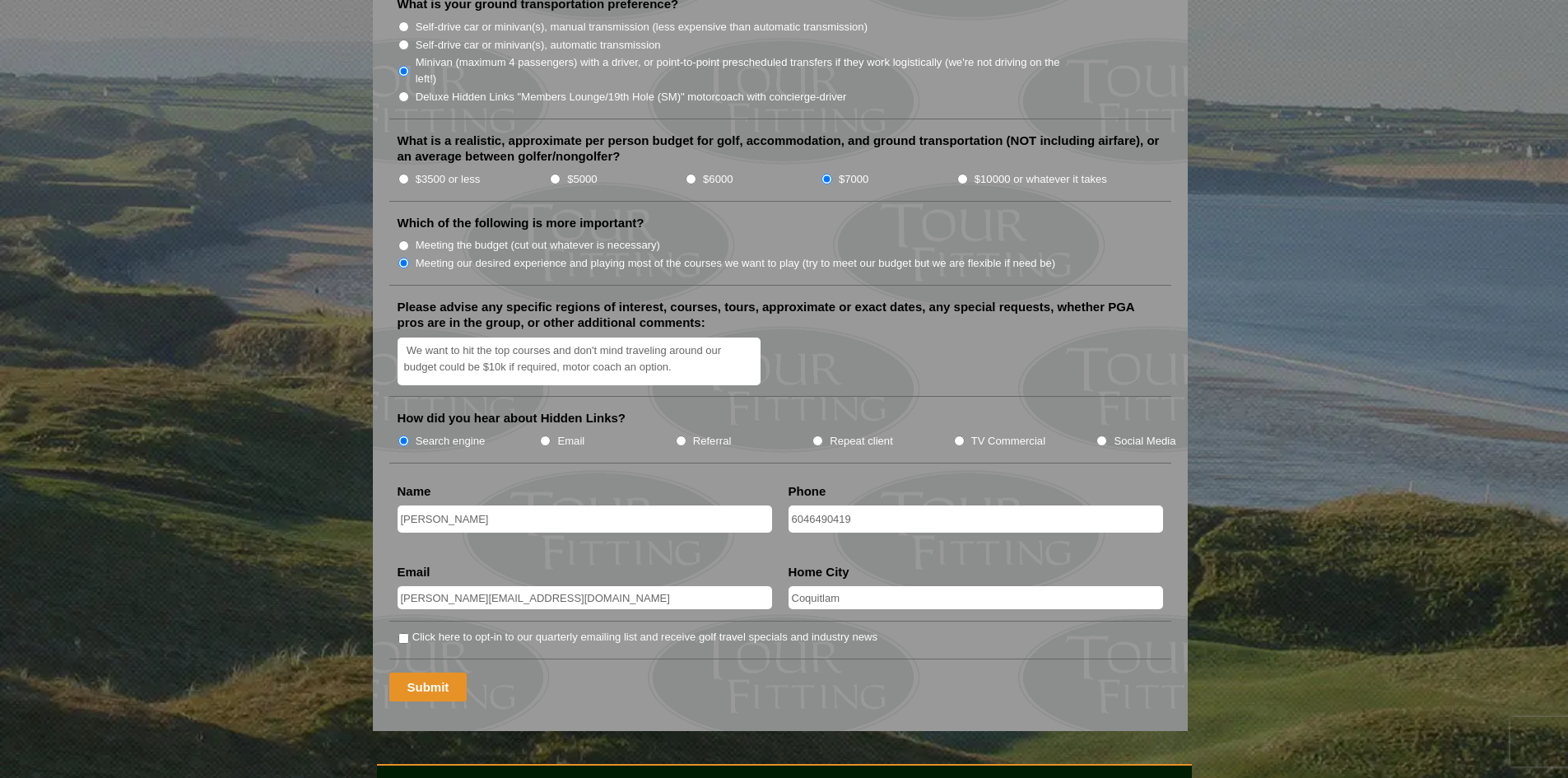
click at [437, 672] on input "Submit" at bounding box center [428, 687] width 78 height 29
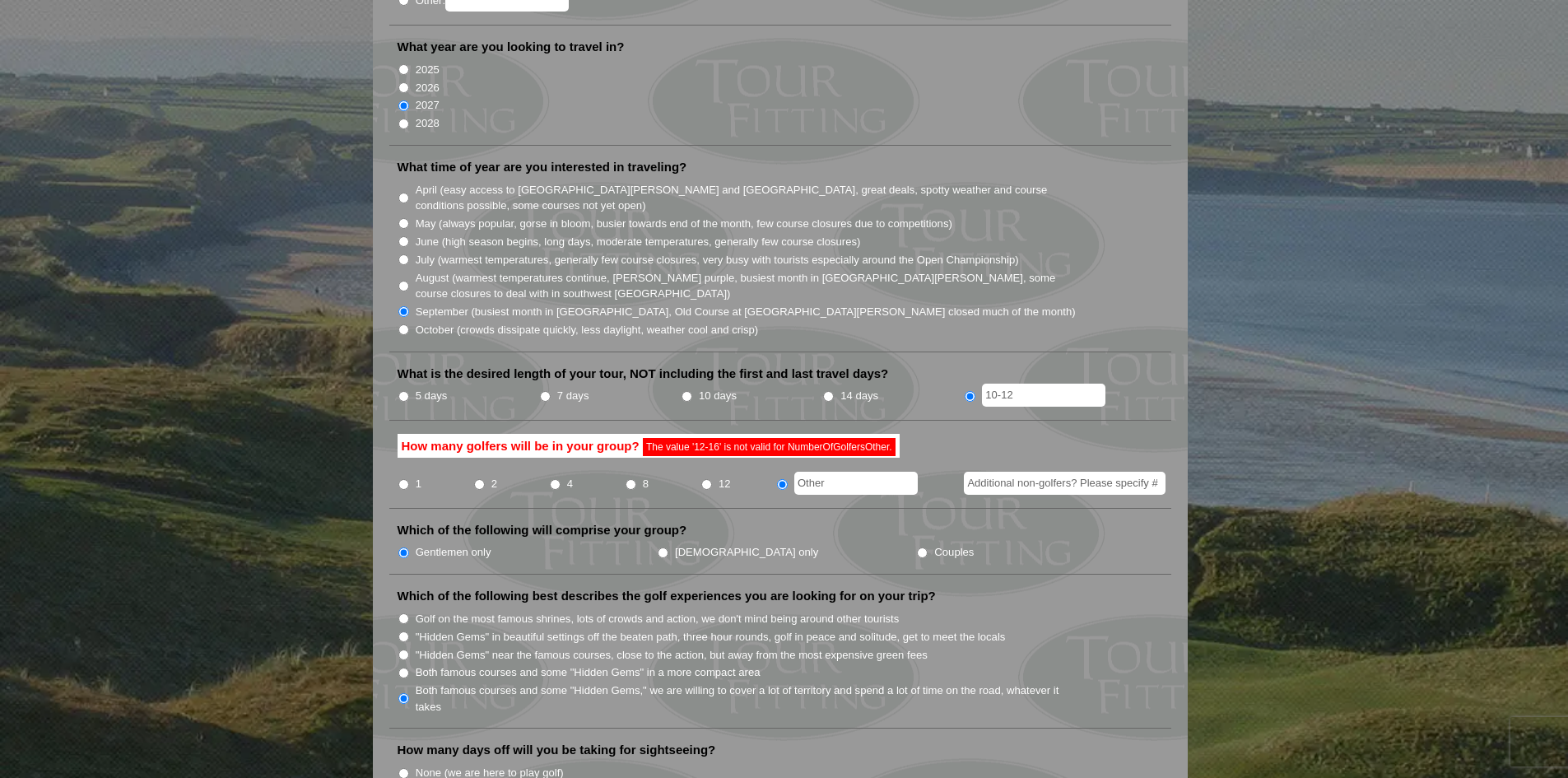
scroll to position [411, 0]
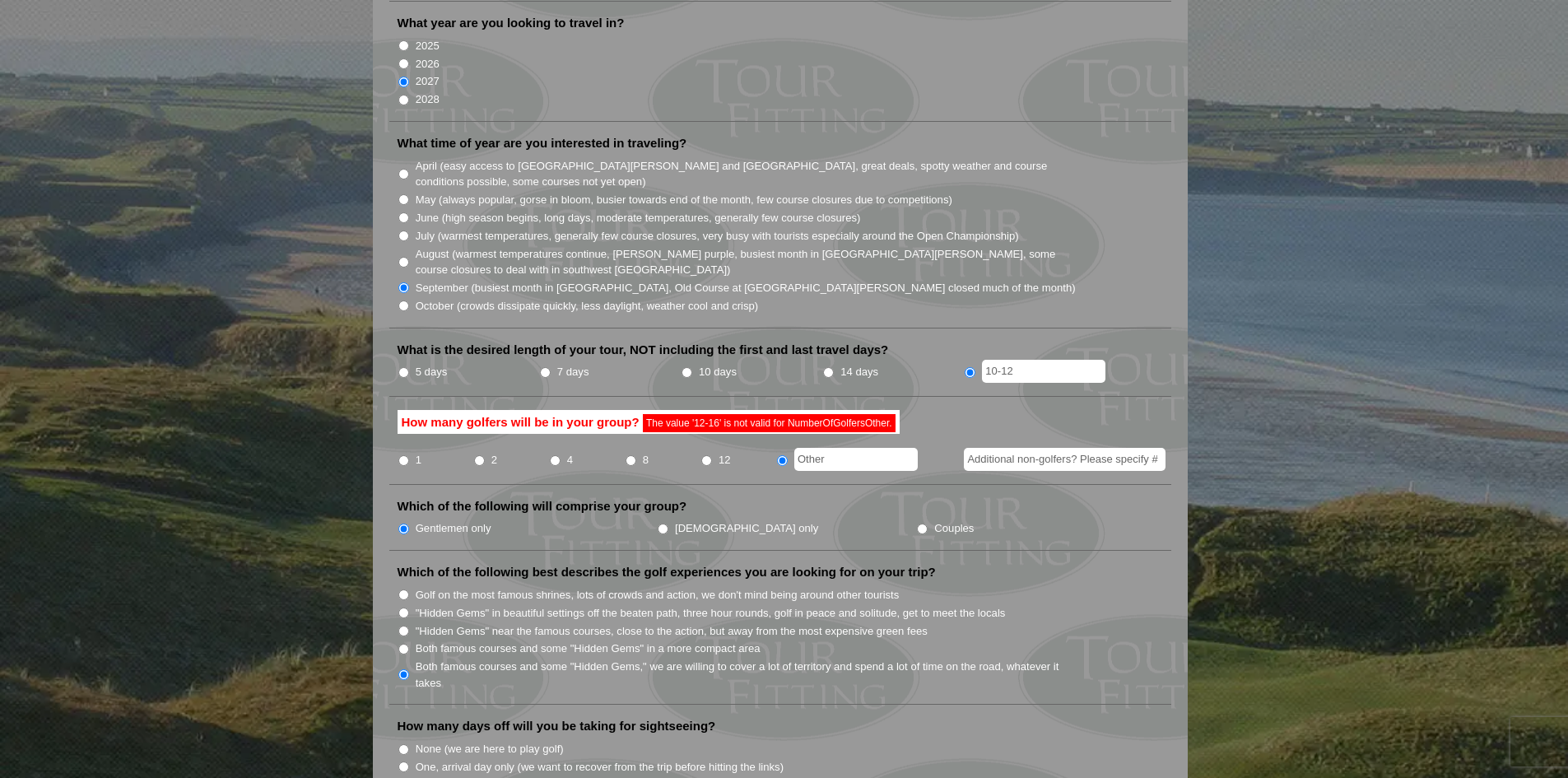
click at [1015, 447] on input "Additional non-golfers? Please specify #" at bounding box center [1064, 458] width 202 height 23
click at [966, 447] on input "16" at bounding box center [1064, 458] width 202 height 23
click at [1031, 447] on input "12-16" at bounding box center [1064, 458] width 202 height 23
type input "1"
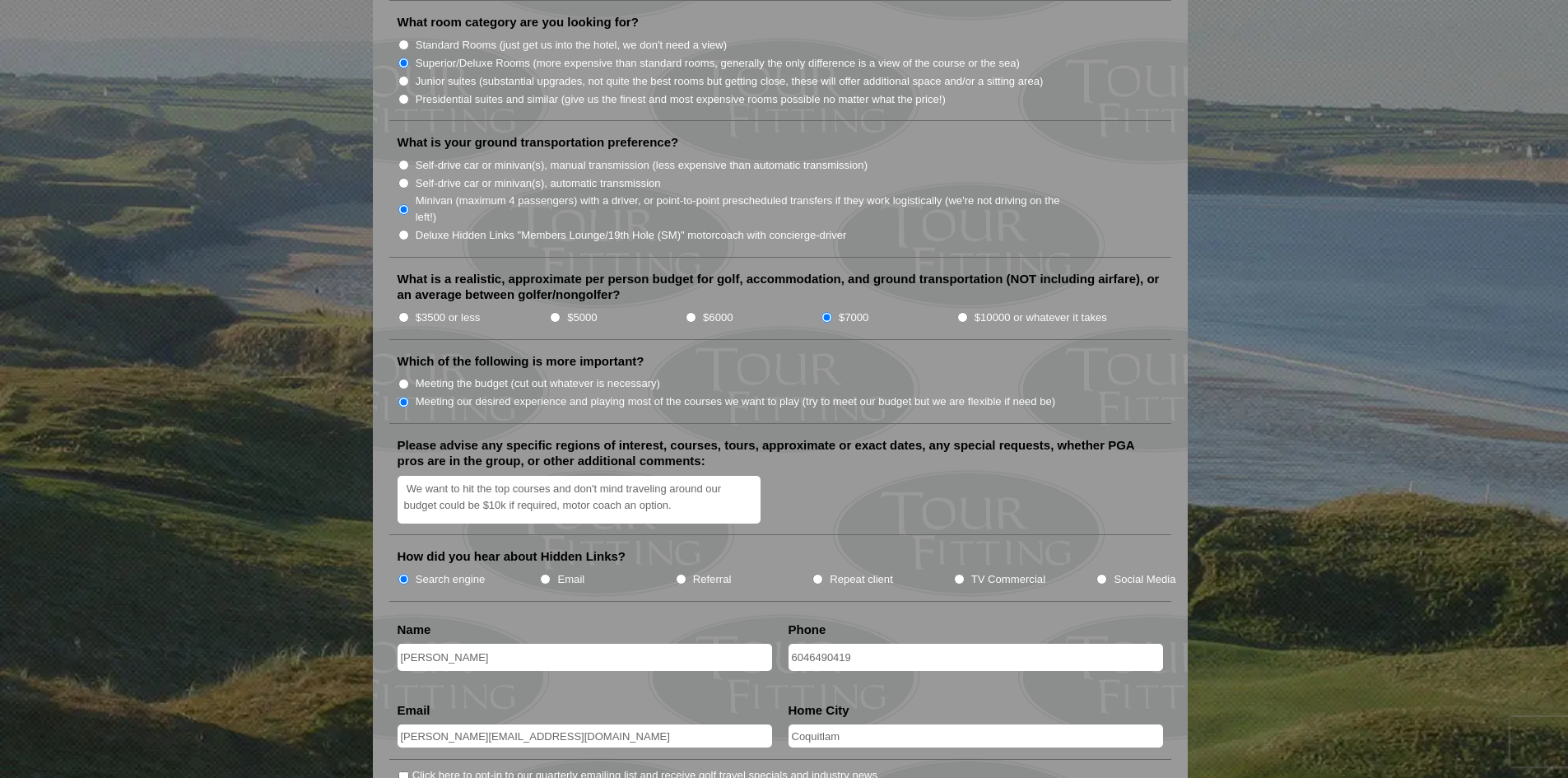
scroll to position [1811, 0]
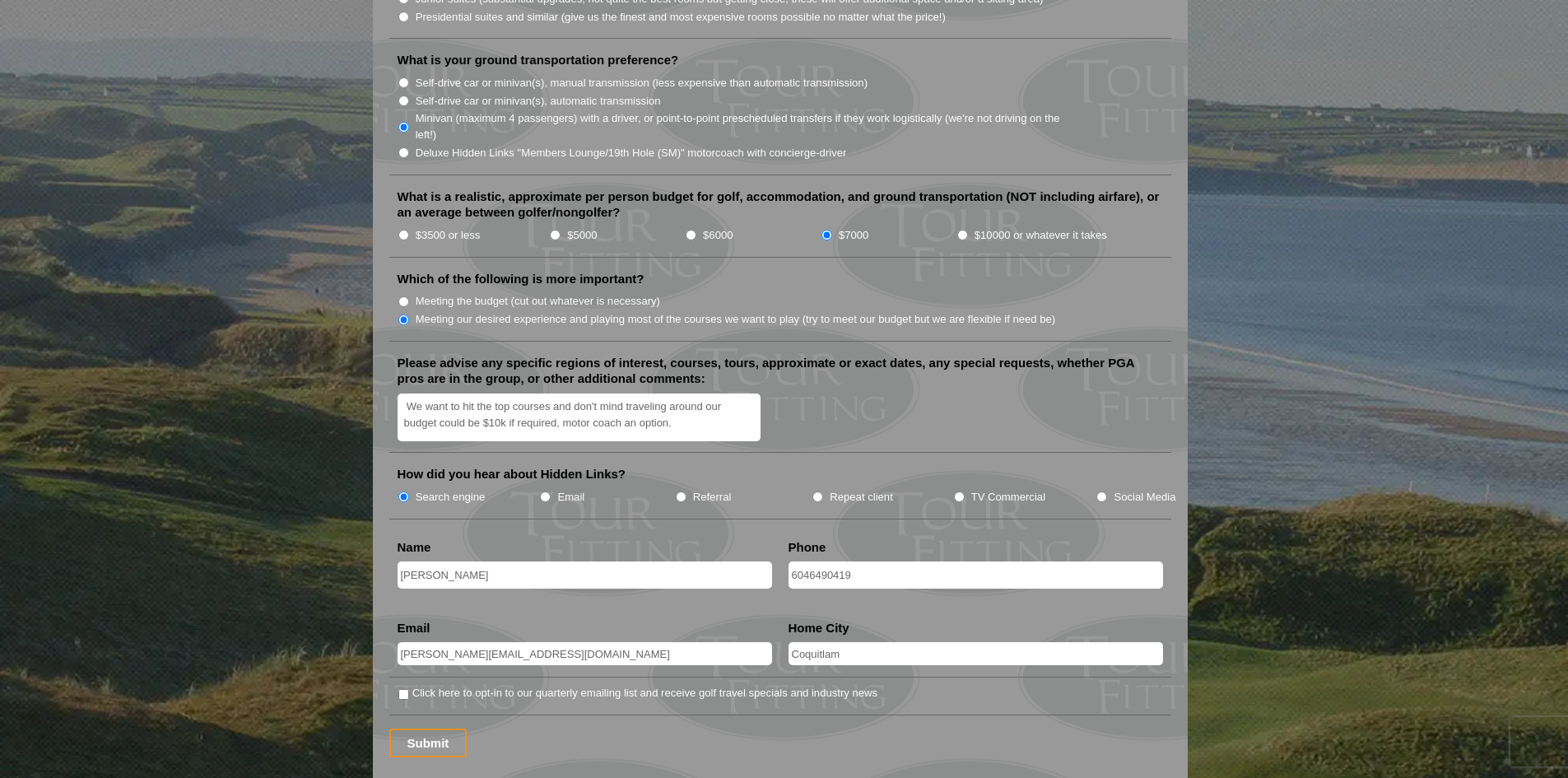
type input "16"
click at [690, 400] on textarea "We want to hit the top courses and don't mind traveling around our budget could…" at bounding box center [580, 418] width 364 height 49
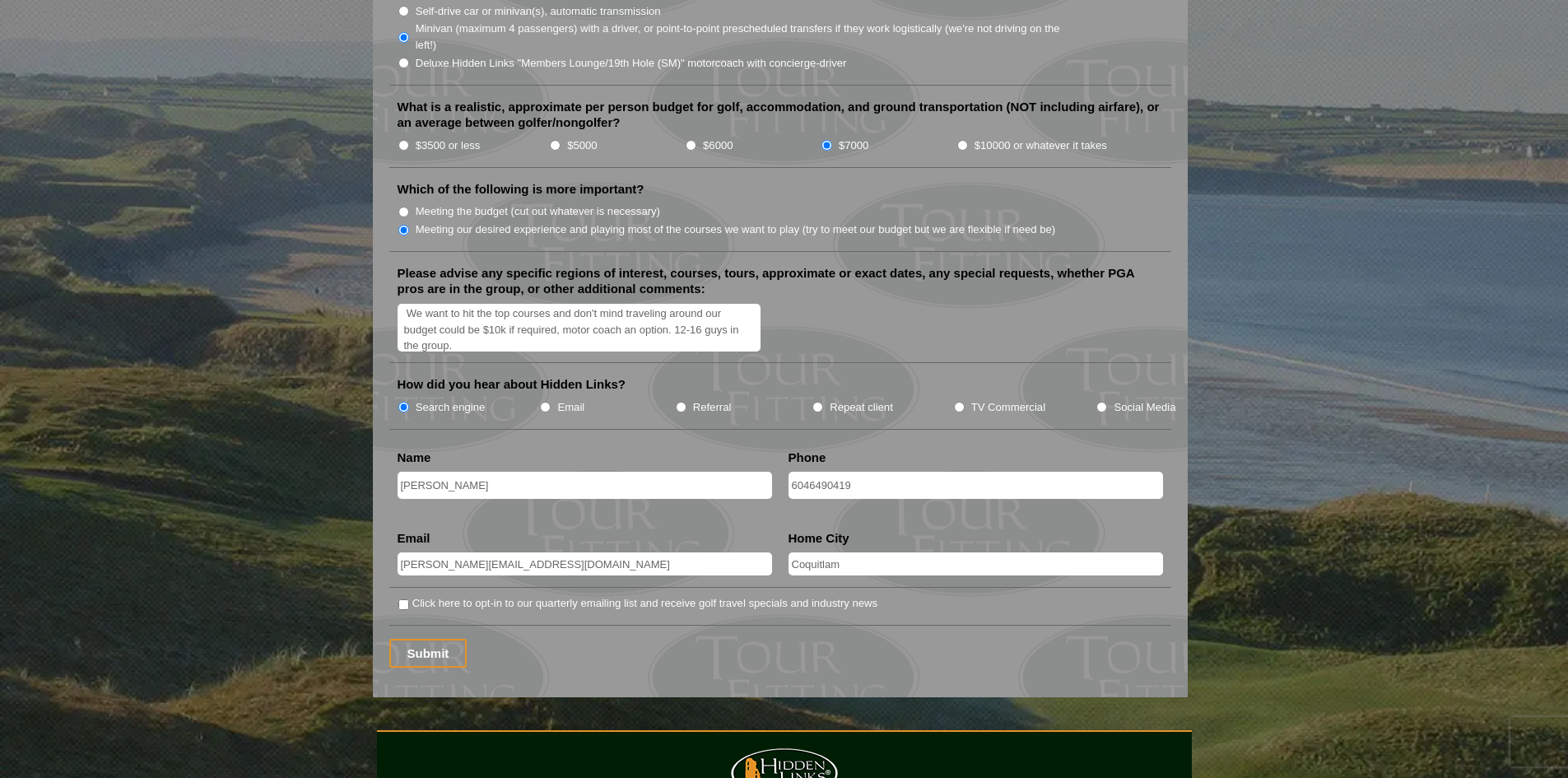
scroll to position [2058, 0]
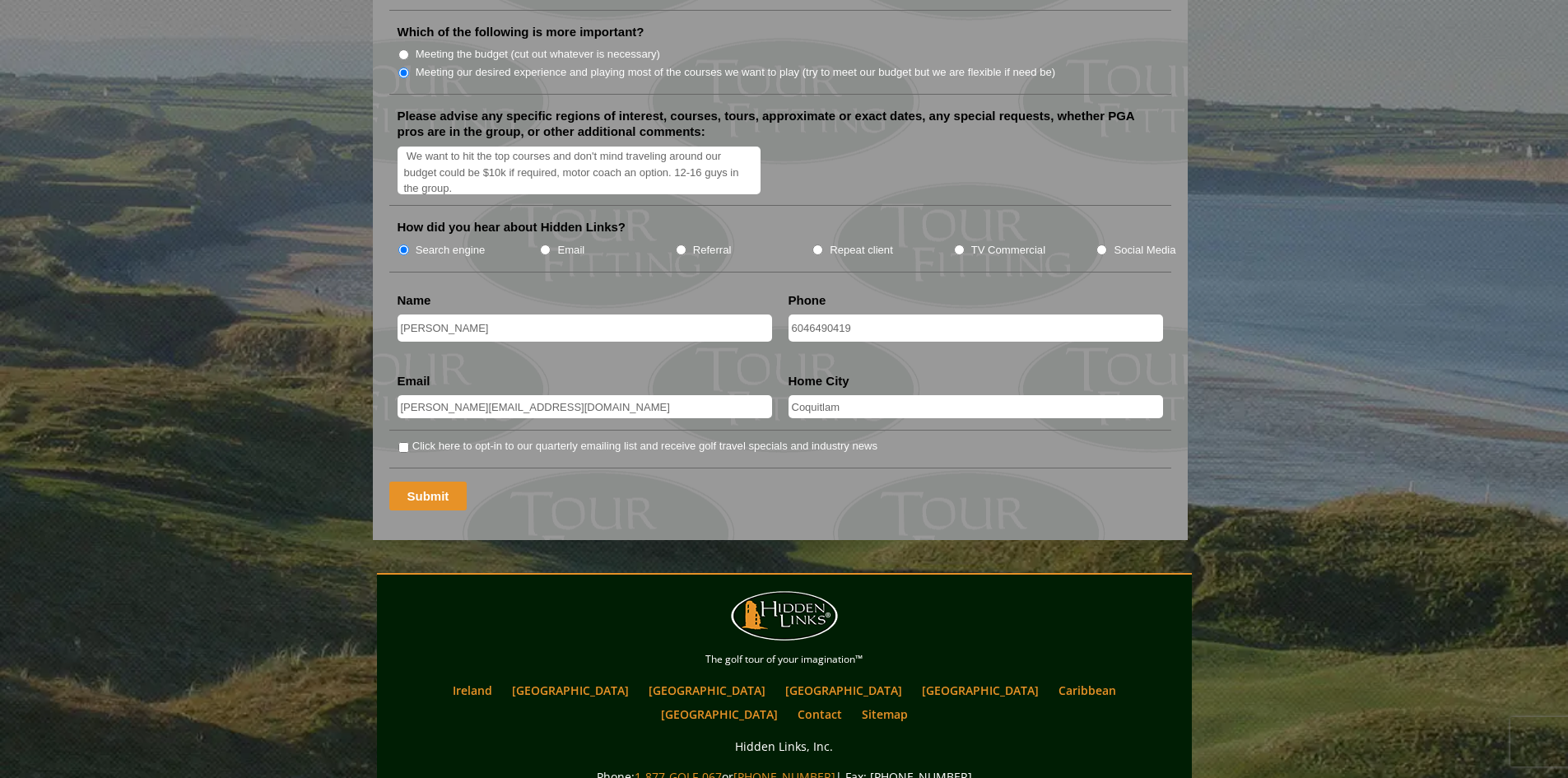
type textarea "We want to hit the top courses and don't mind traveling around our budget could…"
click at [422, 482] on input "Submit" at bounding box center [428, 496] width 78 height 29
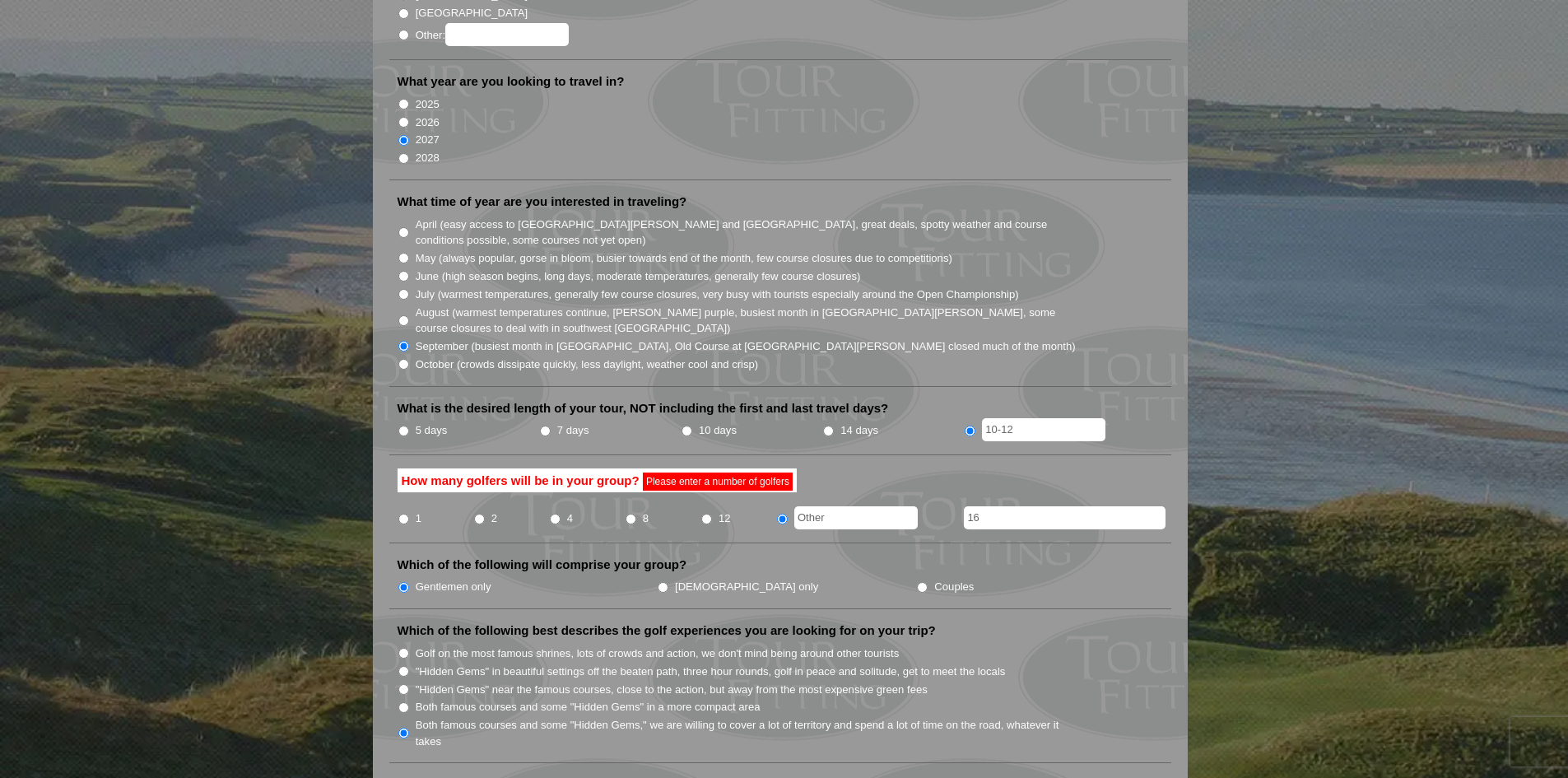
scroll to position [494, 0]
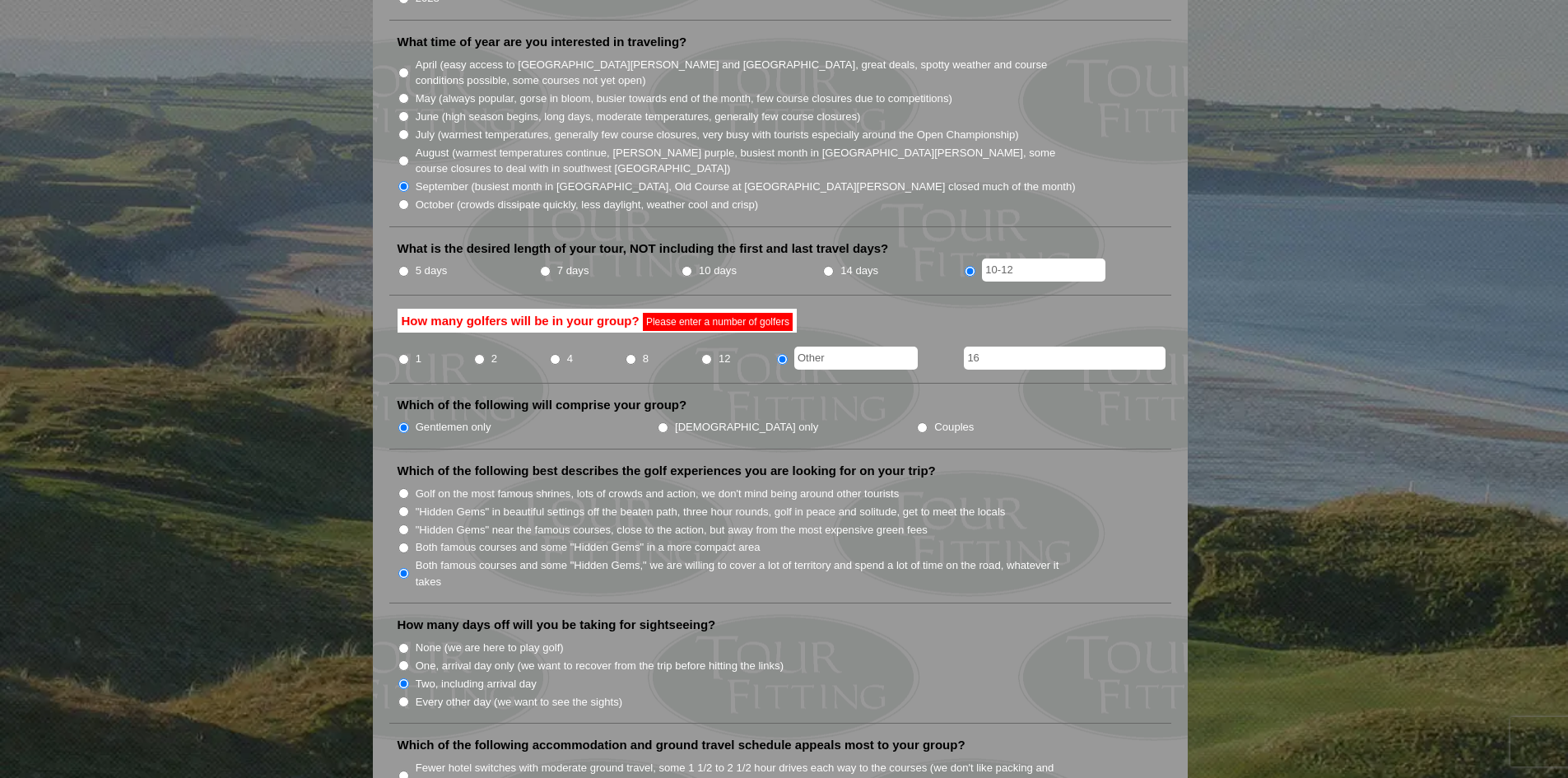
click at [707, 354] on input "12" at bounding box center [707, 360] width 11 height 11
radio input "true"
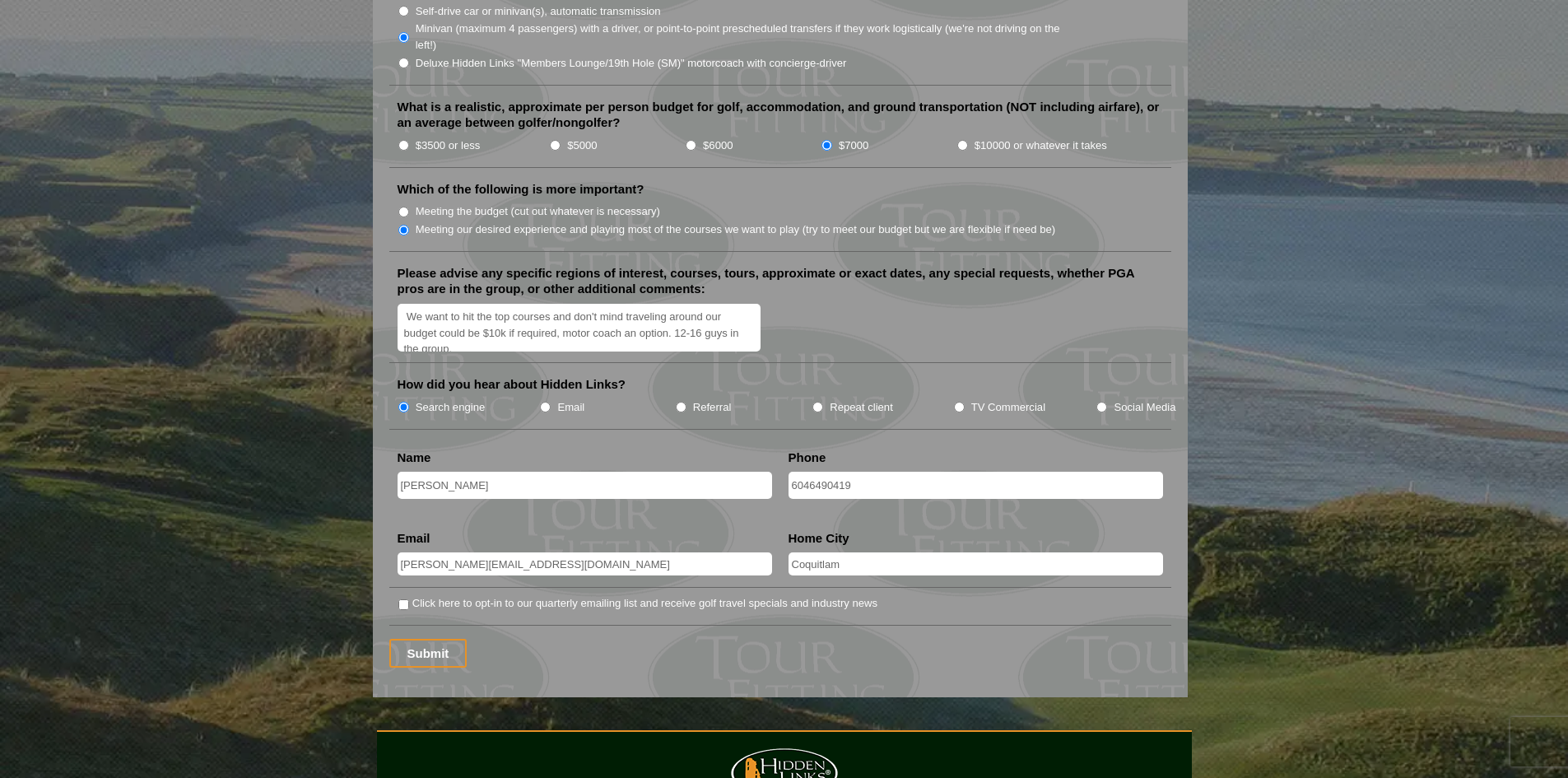
scroll to position [2058, 0]
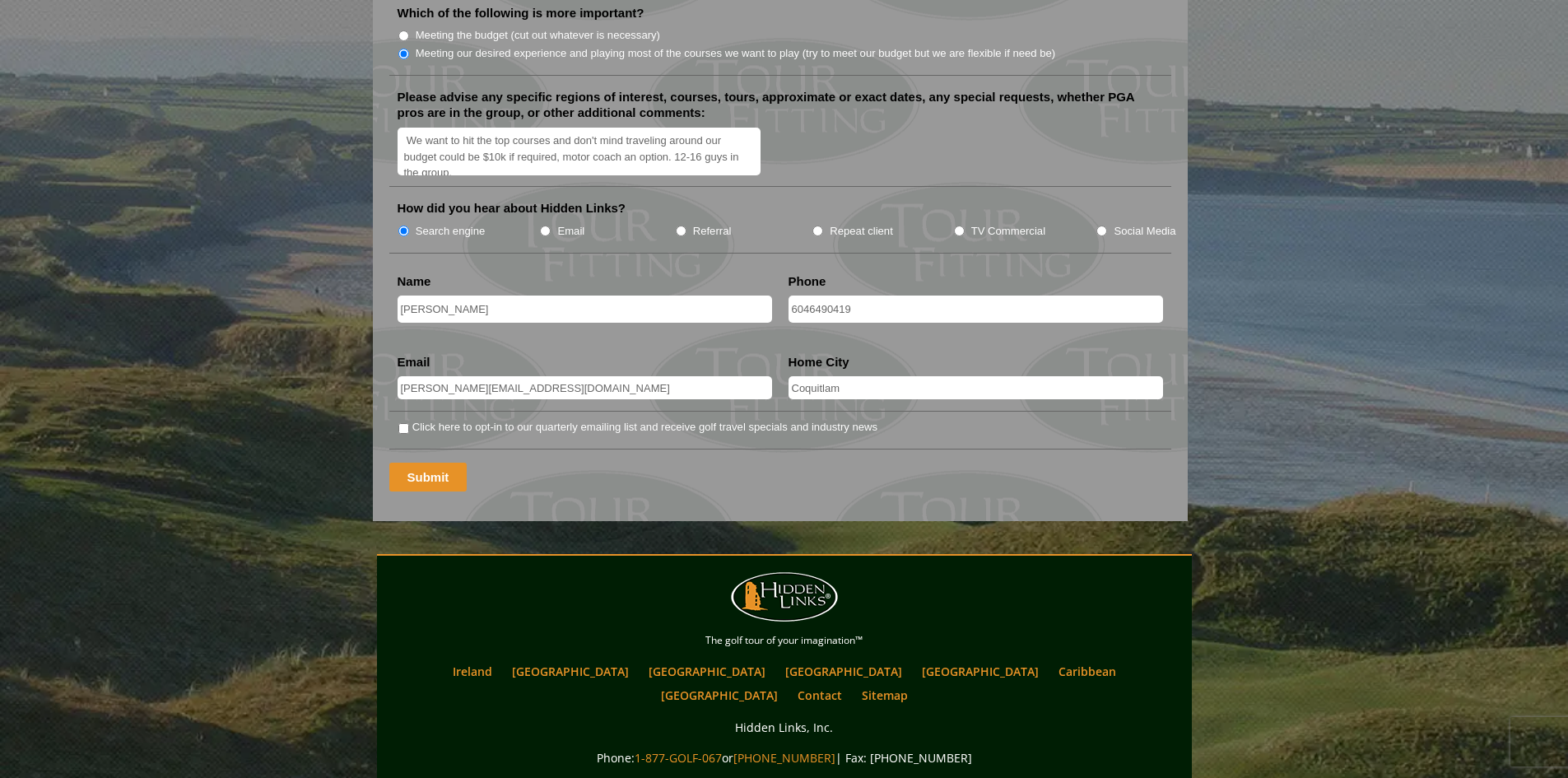
click at [428, 463] on input "Submit" at bounding box center [428, 477] width 78 height 29
